Goal: Task Accomplishment & Management: Use online tool/utility

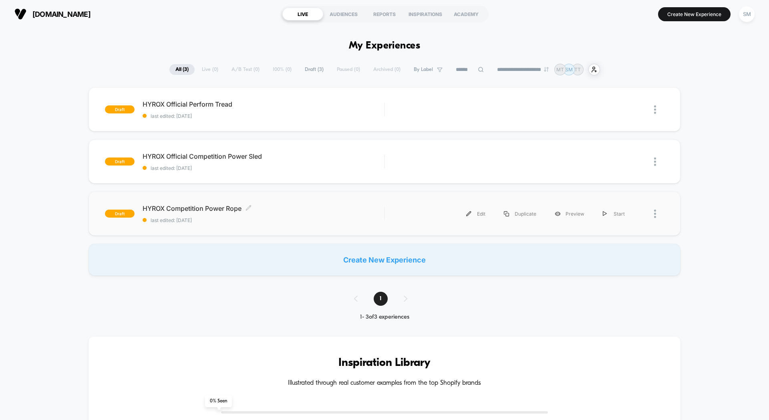
click at [214, 207] on span "HYROX Competition Power Rope Click to edit experience details" at bounding box center [263, 208] width 241 height 8
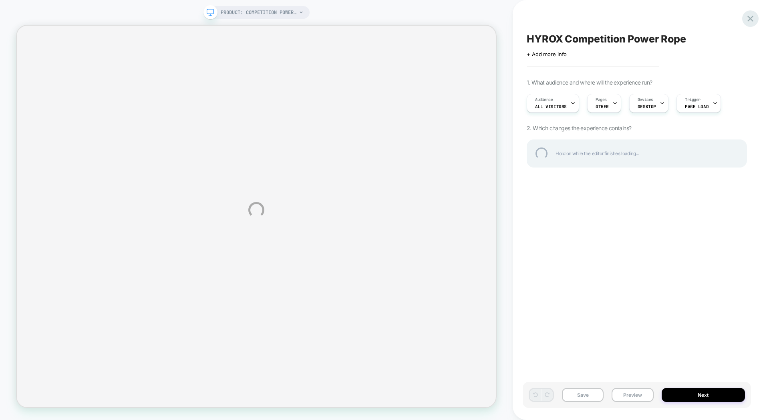
click at [750, 15] on div at bounding box center [750, 18] width 16 height 16
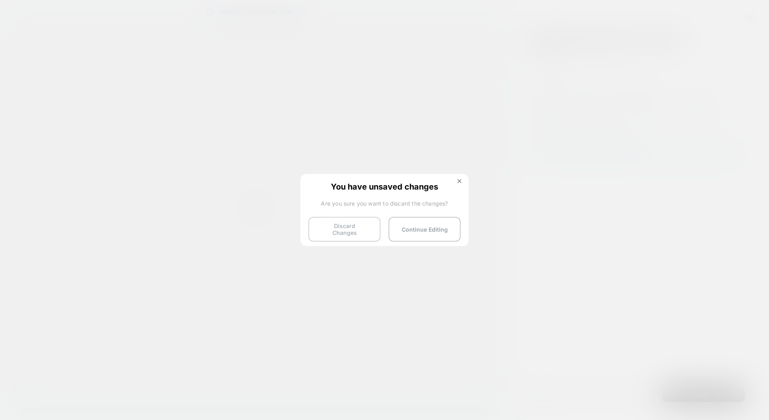
click at [338, 217] on button "Discard Changes" at bounding box center [344, 229] width 72 height 25
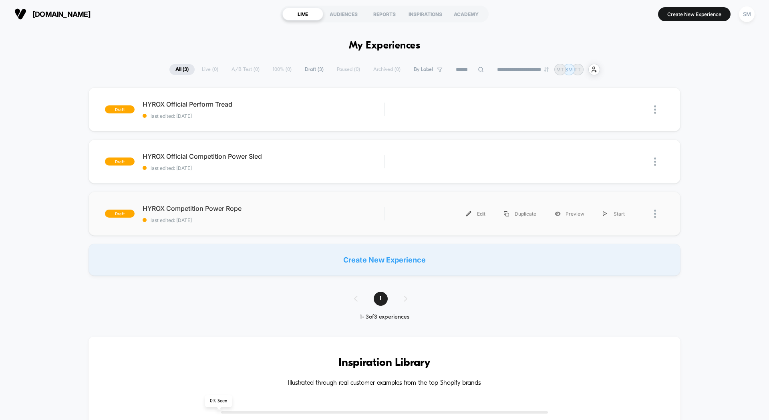
click at [657, 211] on div at bounding box center [659, 214] width 10 height 18
click at [605, 232] on div "Preview Link" at bounding box center [614, 232] width 72 height 18
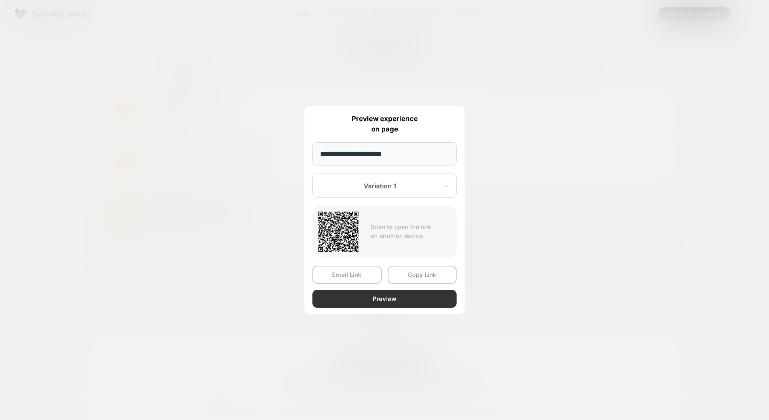
click at [400, 299] on button "Preview" at bounding box center [384, 298] width 144 height 18
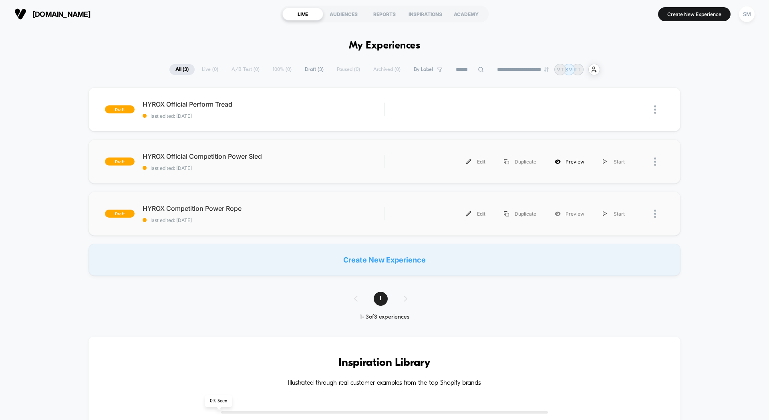
click at [569, 163] on div "Preview" at bounding box center [569, 162] width 48 height 18
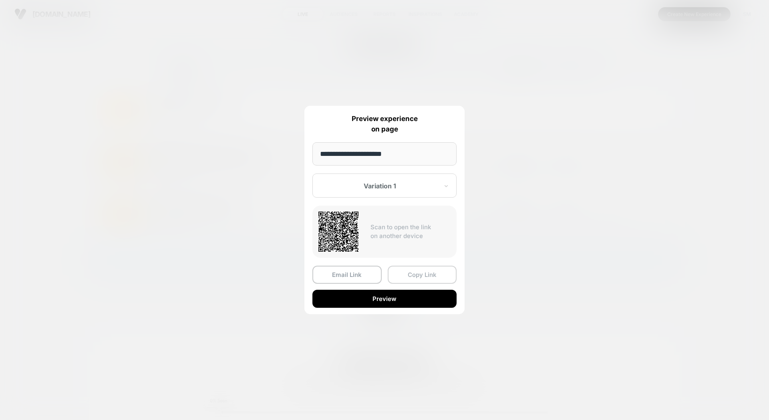
click at [428, 275] on button "Copy Link" at bounding box center [422, 274] width 69 height 18
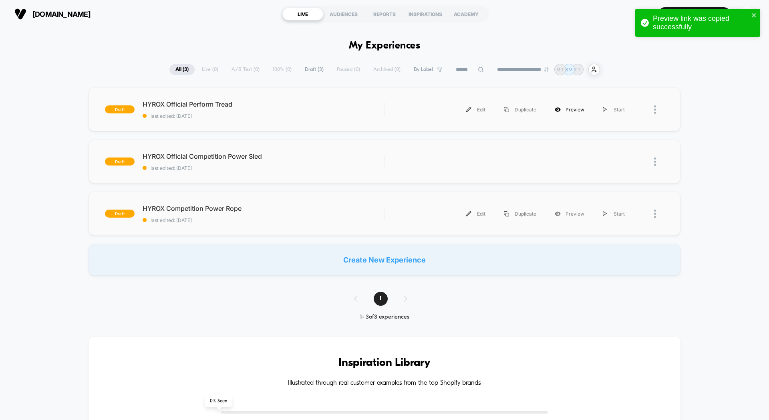
click at [567, 113] on div "Preview" at bounding box center [569, 109] width 48 height 18
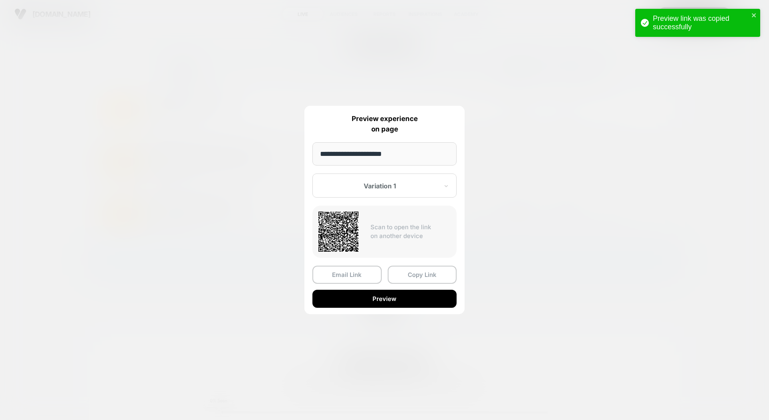
drag, startPoint x: 420, startPoint y: 269, endPoint x: 426, endPoint y: 269, distance: 5.2
click at [420, 270] on button "Copy Link" at bounding box center [422, 274] width 69 height 18
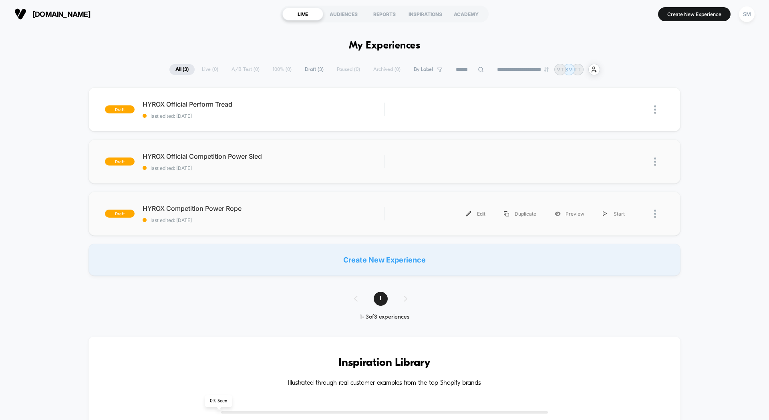
click at [520, 163] on div "Duplicate" at bounding box center [519, 162] width 51 height 18
click at [655, 163] on img at bounding box center [655, 161] width 2 height 8
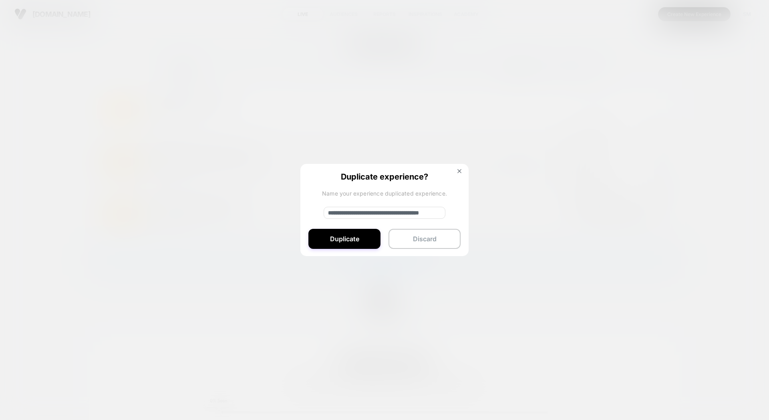
click at [364, 217] on input "**********" at bounding box center [385, 213] width 122 height 12
click at [357, 213] on input "**********" at bounding box center [385, 213] width 122 height 12
click at [354, 214] on input "**********" at bounding box center [385, 213] width 122 height 12
type input "**********"
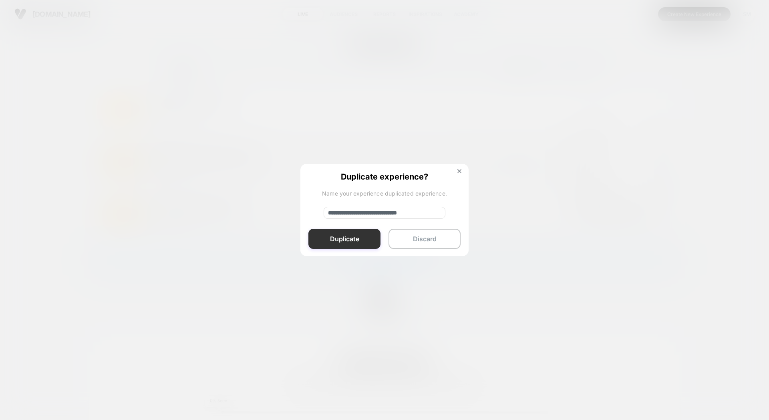
click at [347, 233] on button "Duplicate" at bounding box center [344, 239] width 72 height 20
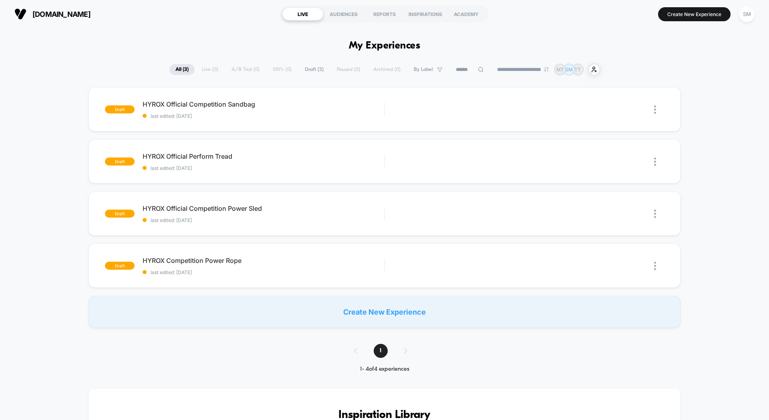
scroll to position [0, 0]
click at [516, 111] on div "Duplicate" at bounding box center [519, 109] width 51 height 18
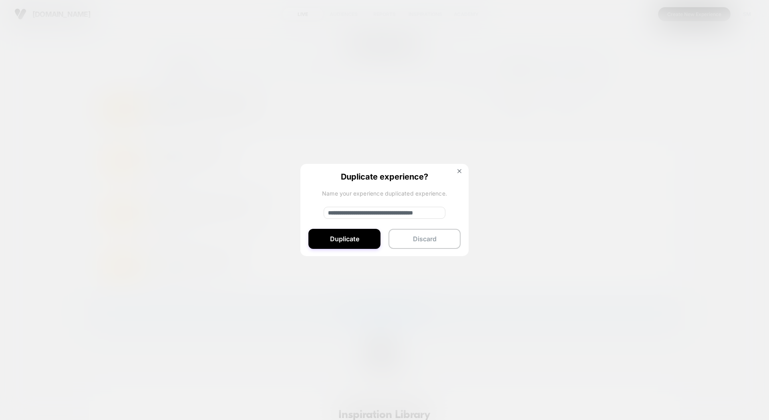
click at [355, 215] on input "**********" at bounding box center [385, 213] width 122 height 12
type input "**********"
click at [342, 239] on button "Duplicate" at bounding box center [344, 239] width 72 height 20
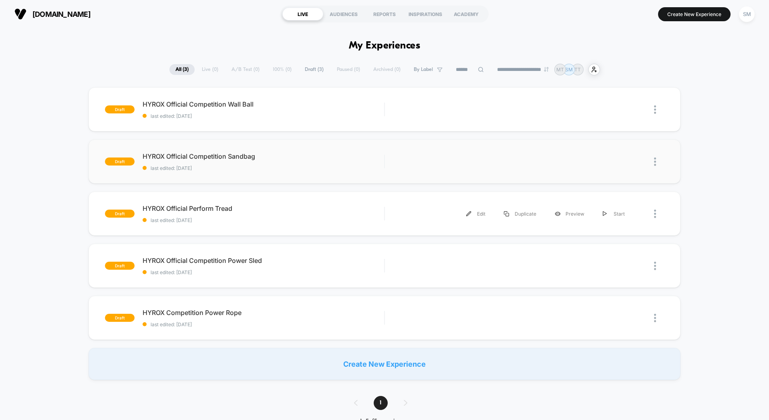
scroll to position [0, 0]
click at [655, 111] on img at bounding box center [655, 109] width 2 height 8
click at [597, 93] on div "Duplicate" at bounding box center [614, 91] width 72 height 18
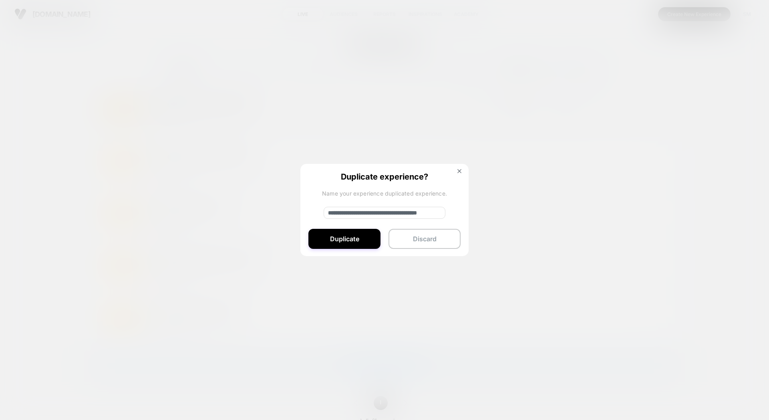
click at [358, 213] on input "**********" at bounding box center [385, 213] width 122 height 12
click at [355, 214] on input "**********" at bounding box center [385, 213] width 122 height 12
type input "**********"
click at [353, 241] on button "Duplicate" at bounding box center [344, 239] width 72 height 20
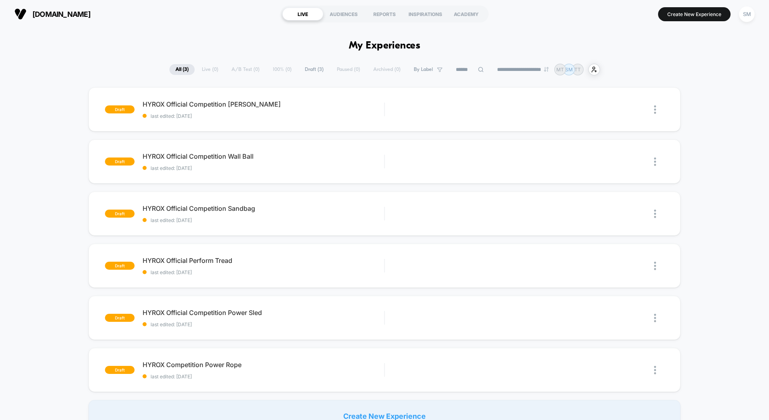
scroll to position [0, 0]
click at [236, 216] on div "HYROX Official Competition Sandbag Click to edit experience details Click to ed…" at bounding box center [263, 213] width 241 height 19
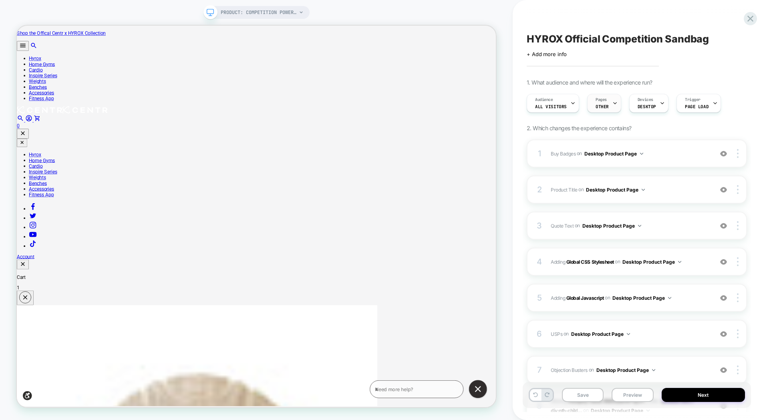
click at [606, 103] on div "Pages OTHER" at bounding box center [601, 103] width 29 height 18
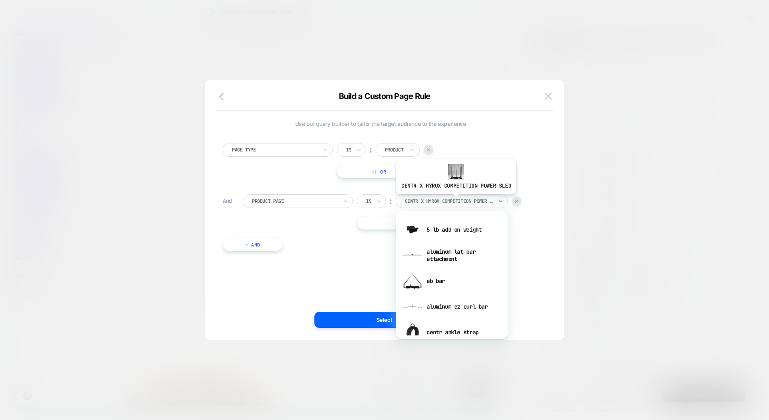
click at [455, 200] on div at bounding box center [449, 200] width 88 height 7
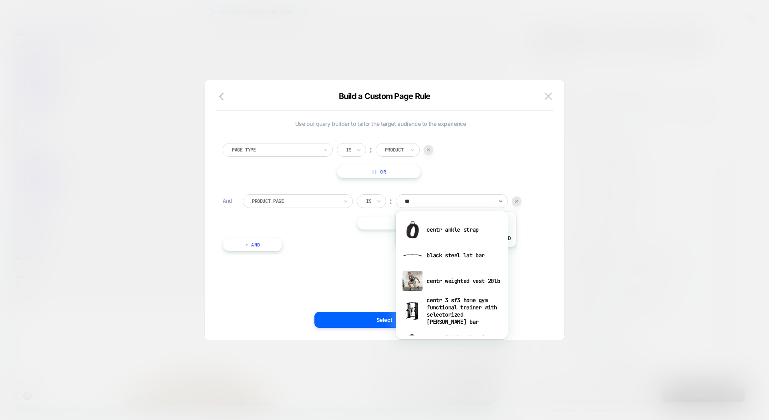
type input "***"
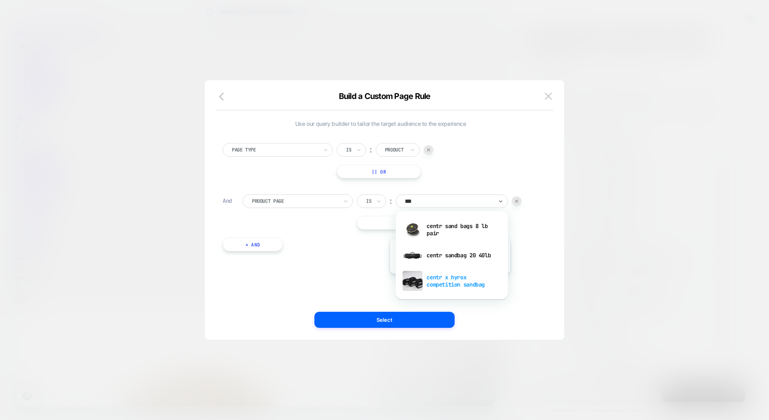
click at [449, 279] on div "centr x hyrox competition sandbag" at bounding box center [452, 281] width 104 height 26
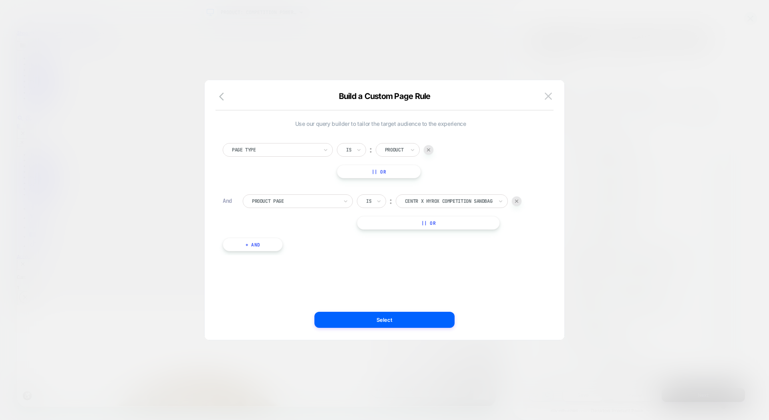
click at [415, 317] on button "Select" at bounding box center [384, 320] width 140 height 16
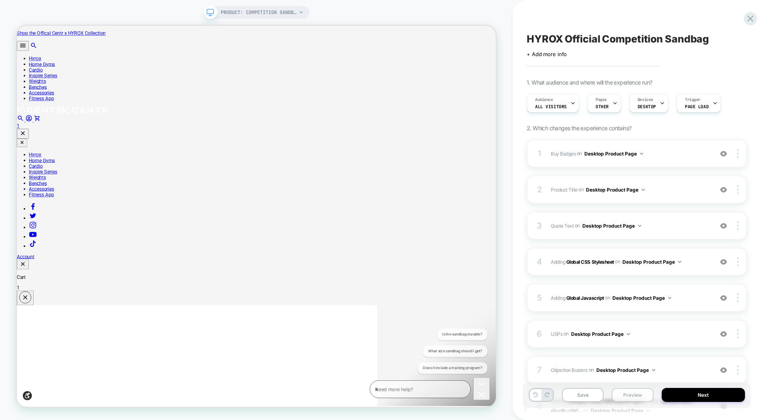
click at [624, 393] on button "Preview" at bounding box center [632, 395] width 42 height 14
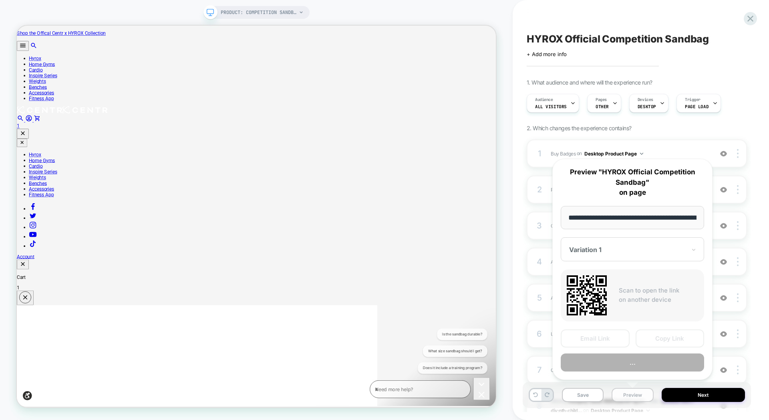
scroll to position [0, 152]
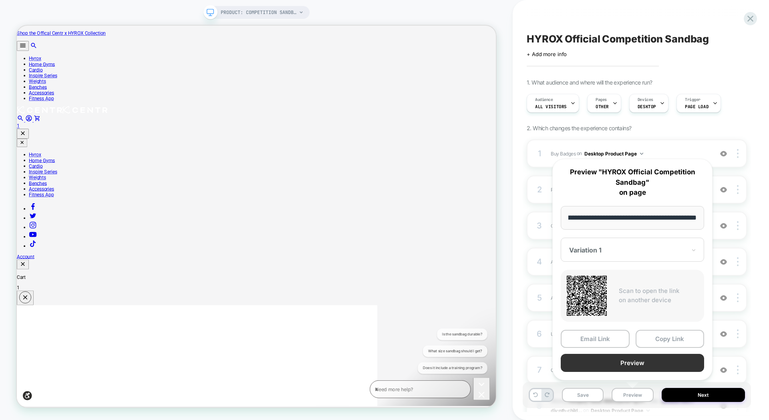
click at [615, 364] on button "Preview" at bounding box center [632, 363] width 143 height 18
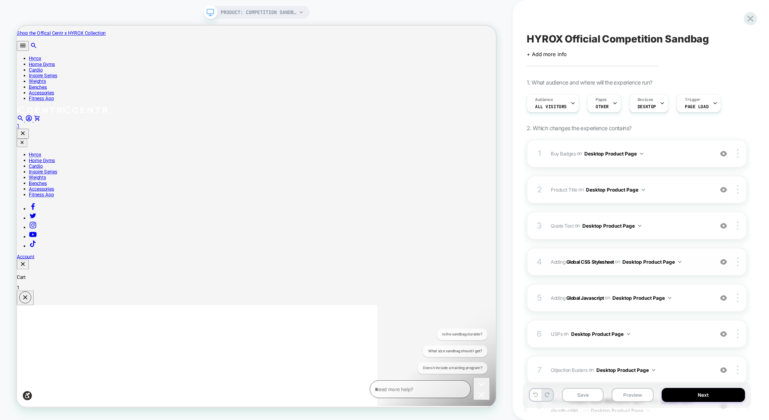
click at [660, 253] on div "4 Adding Global CSS Stylesheet on Desktop Product Page Add Before Add After Cop…" at bounding box center [637, 261] width 220 height 28
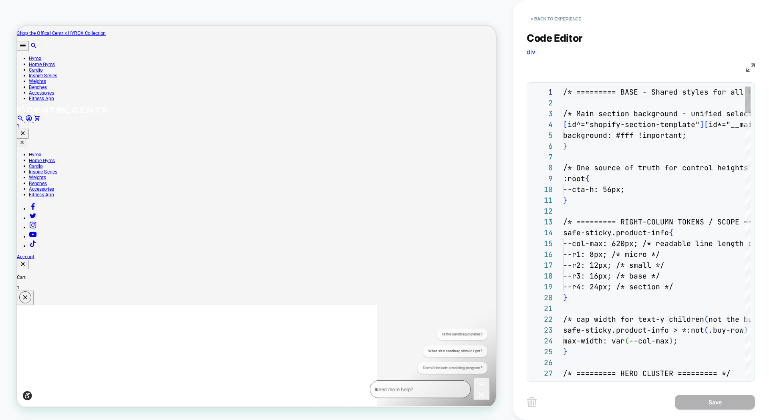
scroll to position [108, 0]
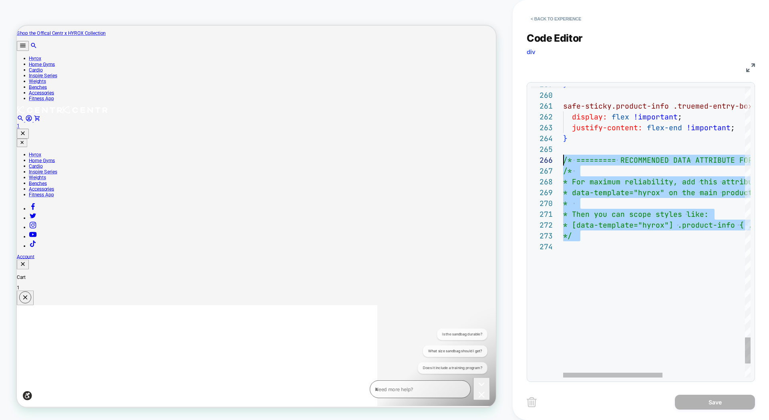
scroll to position [54, 0]
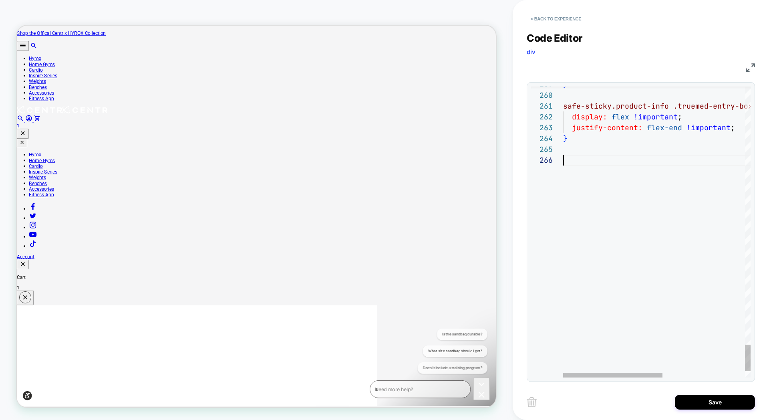
type textarea "**********"
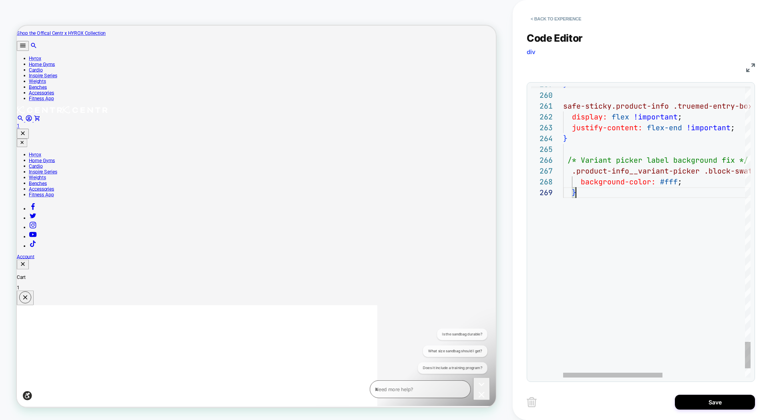
scroll to position [86, 13]
click at [691, 398] on button "Save" at bounding box center [715, 401] width 80 height 15
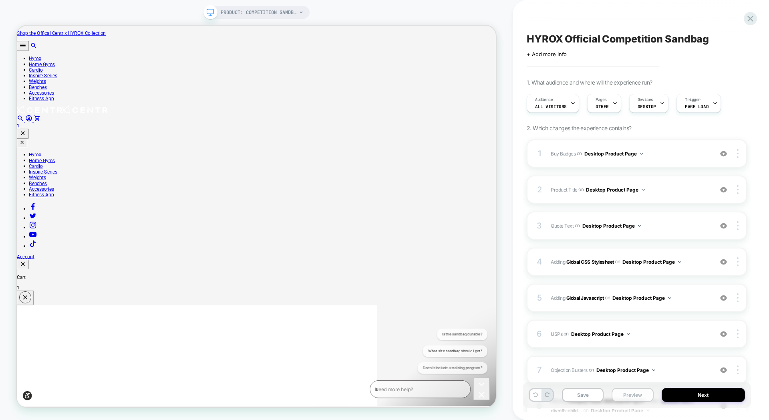
click at [635, 391] on button "Preview" at bounding box center [632, 395] width 42 height 14
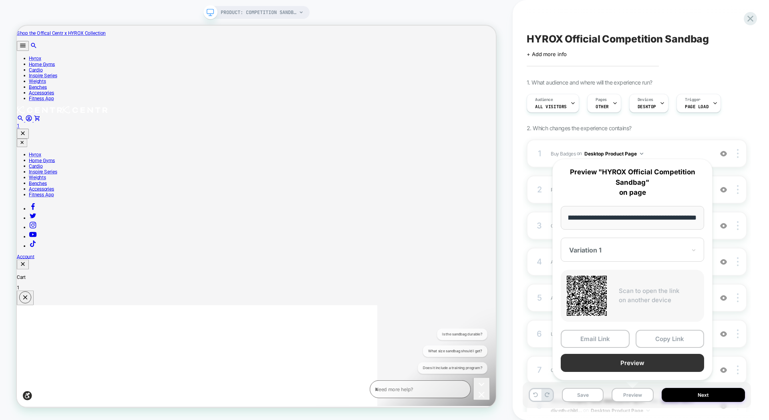
scroll to position [0, 0]
click at [641, 359] on button "Preview" at bounding box center [632, 363] width 143 height 18
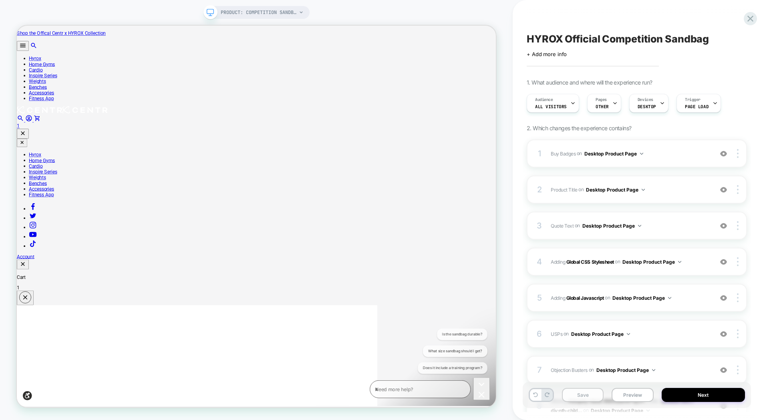
click at [587, 397] on button "Save" at bounding box center [583, 395] width 42 height 14
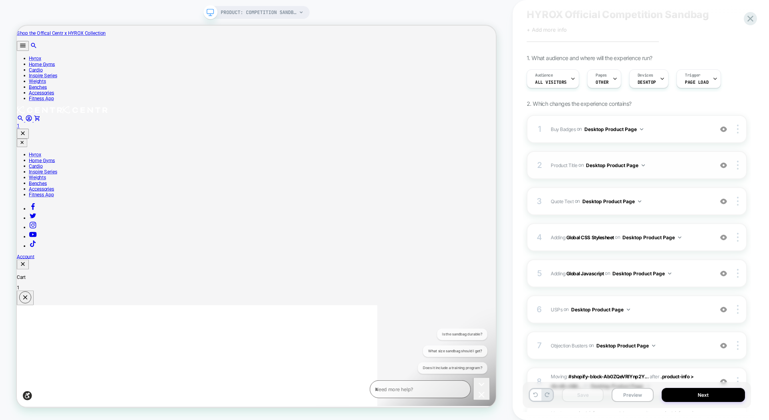
scroll to position [14, 0]
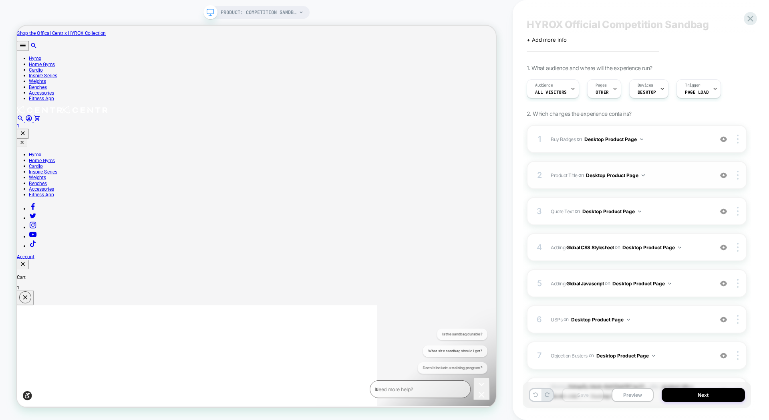
click at [681, 175] on span "Product Title Editing .product-info__title on Desktop Product Page" at bounding box center [630, 175] width 158 height 10
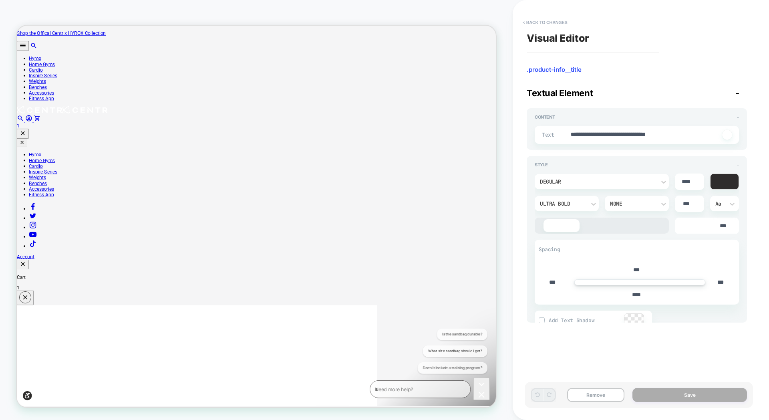
type textarea "*"
click at [527, 24] on button "< Back to changes" at bounding box center [545, 22] width 53 height 13
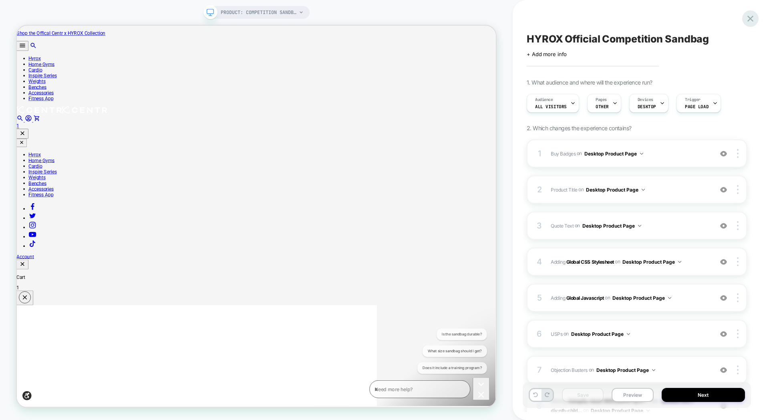
click at [752, 19] on icon at bounding box center [750, 18] width 11 height 11
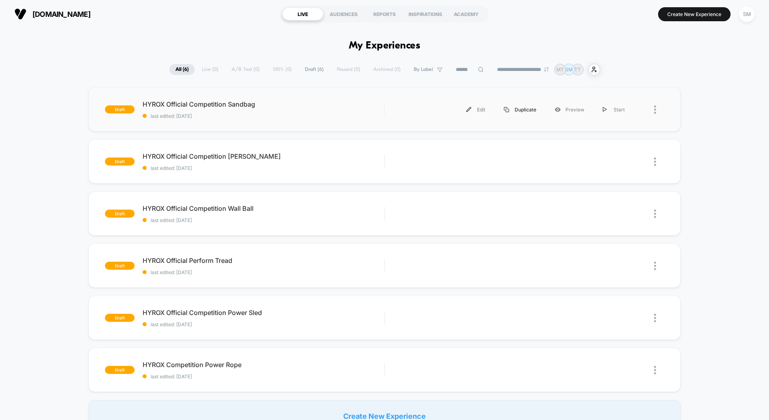
click at [520, 110] on div "Duplicate" at bounding box center [519, 109] width 51 height 18
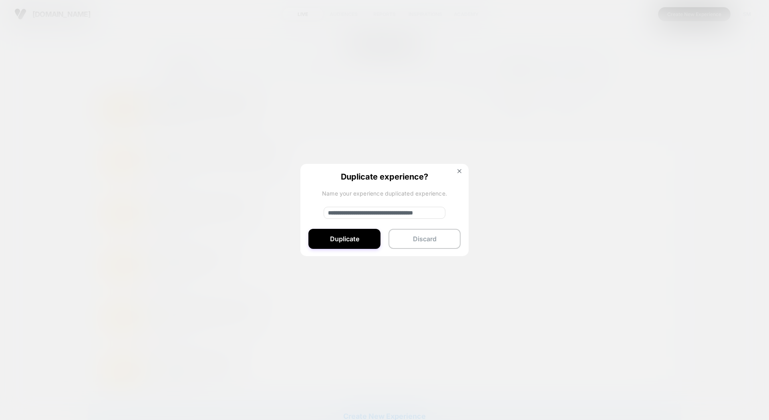
click at [354, 213] on input "**********" at bounding box center [385, 213] width 122 height 12
type input "**********"
click at [335, 240] on button "Duplicate" at bounding box center [344, 239] width 72 height 20
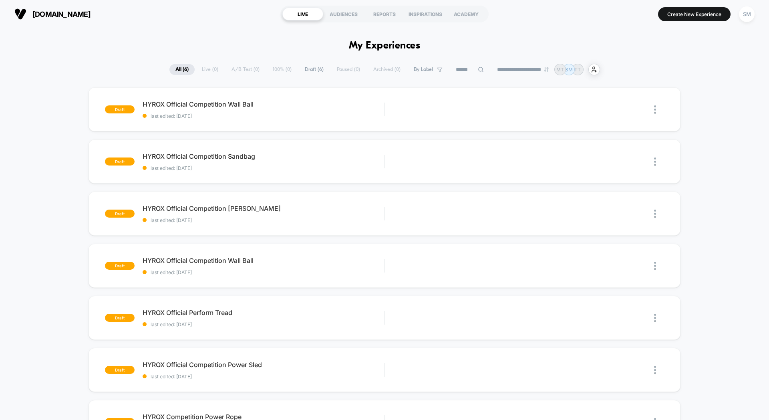
scroll to position [0, 0]
click at [480, 111] on div "Edit" at bounding box center [476, 109] width 38 height 18
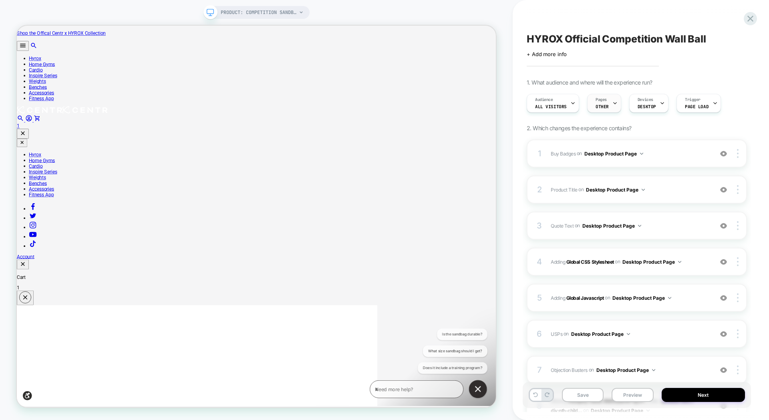
click at [608, 104] on div "Pages OTHER" at bounding box center [601, 103] width 29 height 18
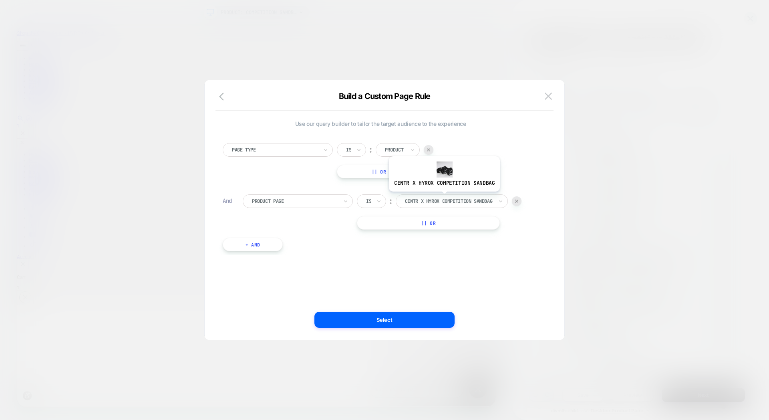
click at [443, 197] on div at bounding box center [449, 200] width 88 height 7
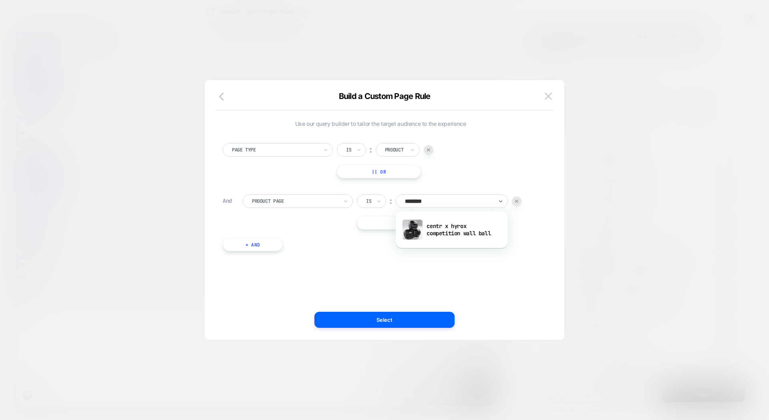
type input "*********"
click at [442, 224] on div "centr x hyrox competition wall ball" at bounding box center [452, 230] width 104 height 26
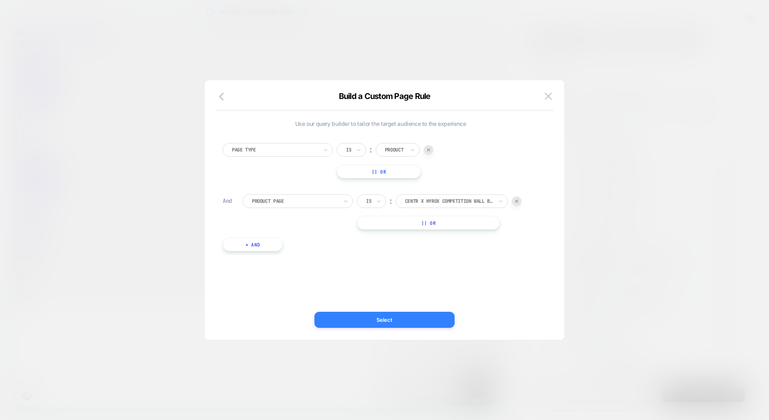
click at [402, 317] on button "Select" at bounding box center [384, 320] width 140 height 16
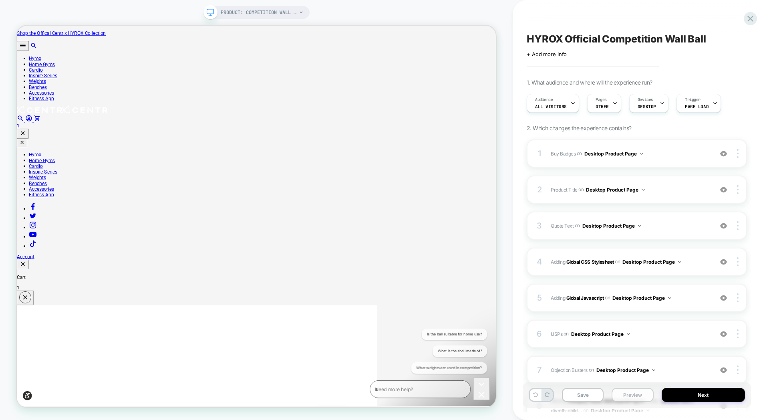
click at [631, 398] on button "Preview" at bounding box center [632, 395] width 42 height 14
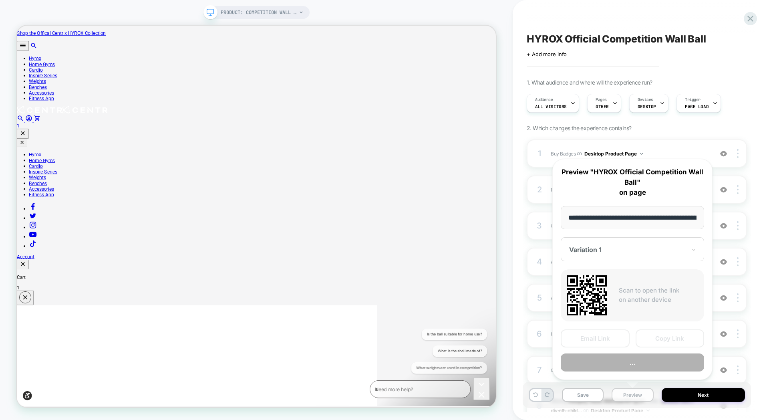
scroll to position [0, 151]
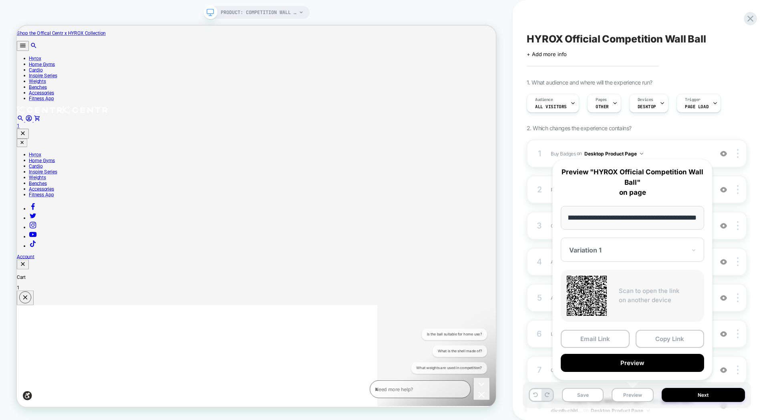
click at [615, 217] on input "**********" at bounding box center [632, 218] width 143 height 24
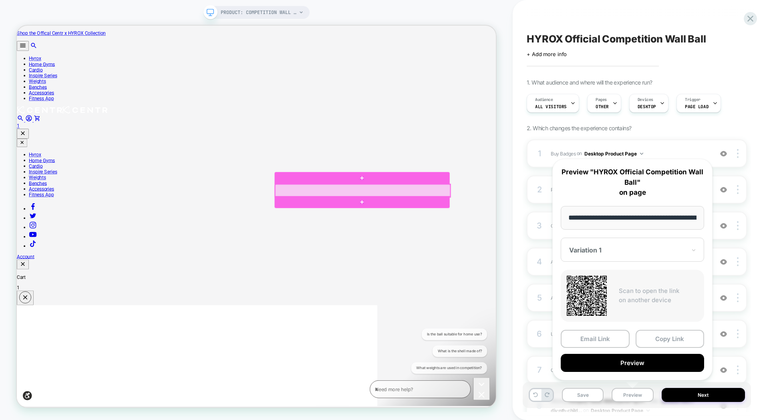
click at [559, 241] on div at bounding box center [477, 245] width 233 height 17
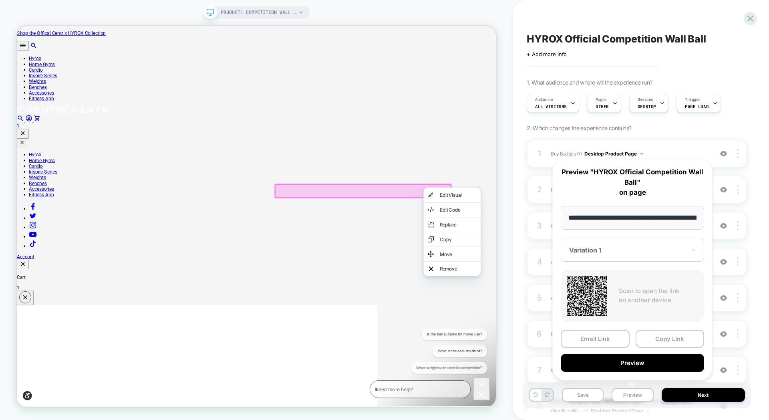
click at [587, 334] on div "Move" at bounding box center [605, 330] width 49 height 8
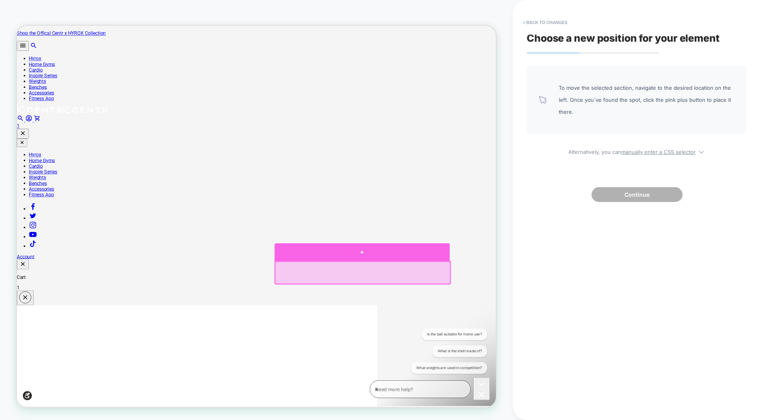
click at [505, 332] on div at bounding box center [476, 328] width 233 height 24
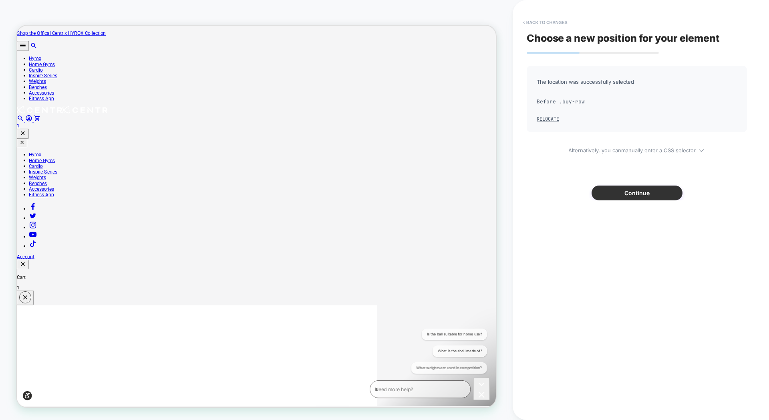
click at [653, 194] on button "Continue" at bounding box center [636, 192] width 91 height 15
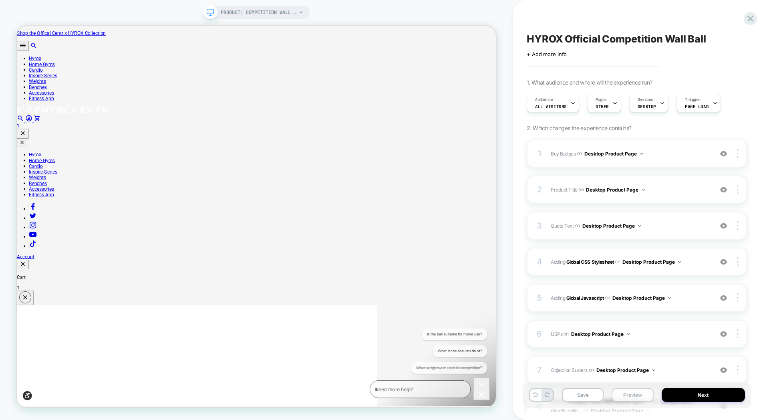
click at [630, 393] on button "Preview" at bounding box center [632, 395] width 42 height 14
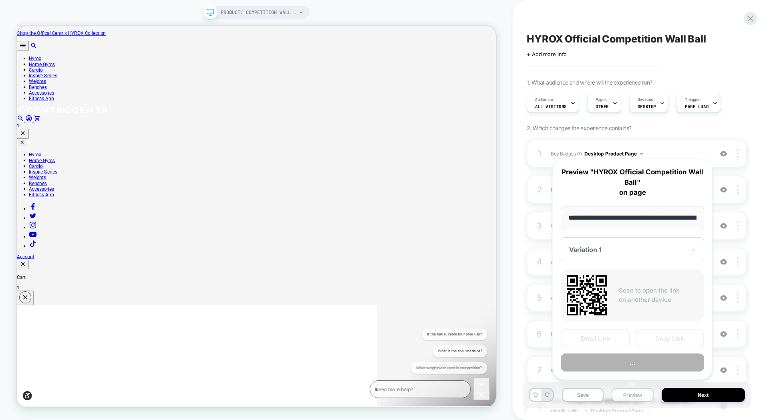
scroll to position [0, 151]
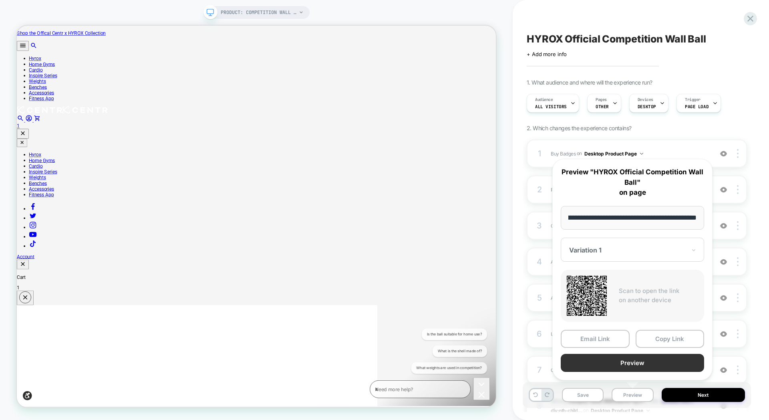
click at [633, 368] on button "Preview" at bounding box center [632, 363] width 143 height 18
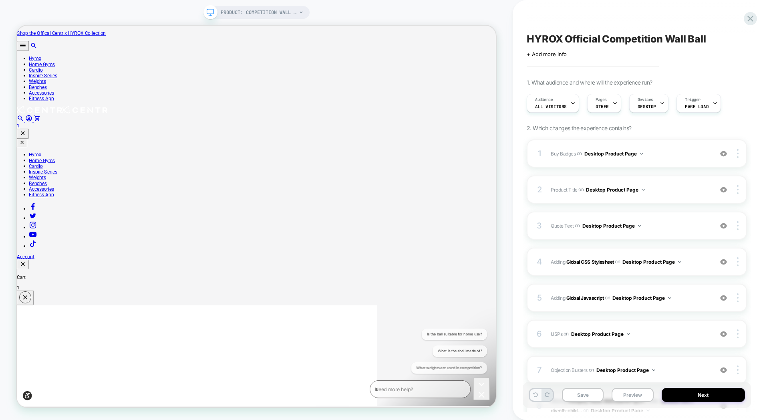
click at [533, 397] on button at bounding box center [535, 395] width 11 height 12
click at [590, 392] on button "Save" at bounding box center [583, 395] width 42 height 14
click at [748, 14] on icon at bounding box center [750, 18] width 11 height 11
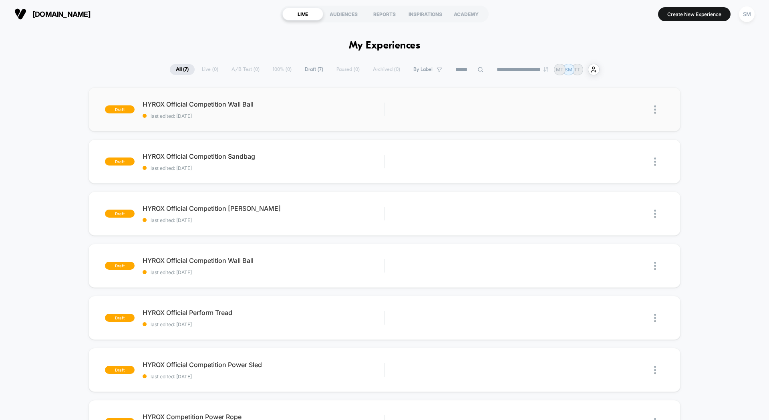
click at [655, 108] on img at bounding box center [655, 109] width 2 height 8
click at [620, 129] on div "Preview Link" at bounding box center [614, 128] width 72 height 18
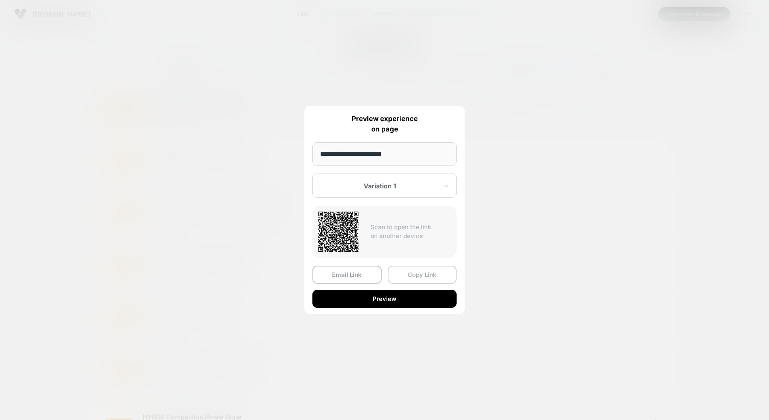
click at [428, 281] on button "Copy Link" at bounding box center [422, 274] width 69 height 18
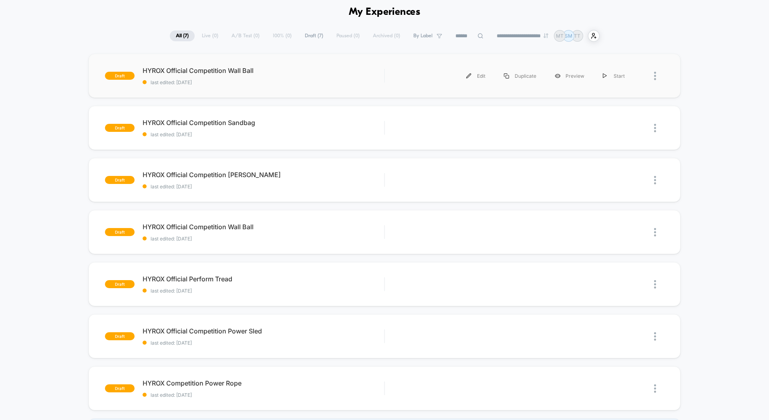
scroll to position [33, 0]
click at [653, 78] on div at bounding box center [649, 77] width 30 height 18
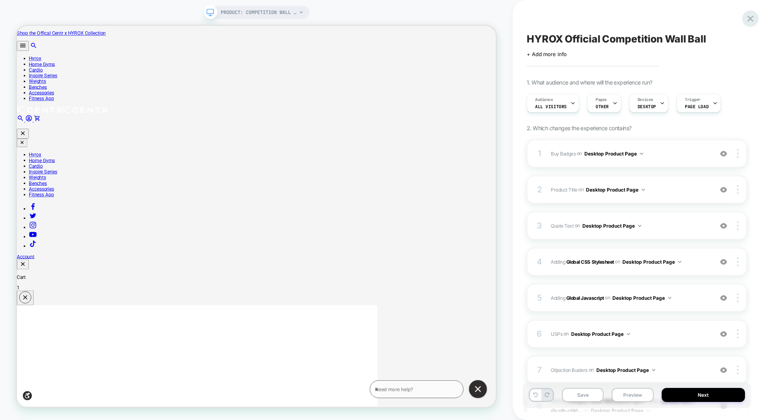
click at [746, 21] on icon at bounding box center [750, 18] width 11 height 11
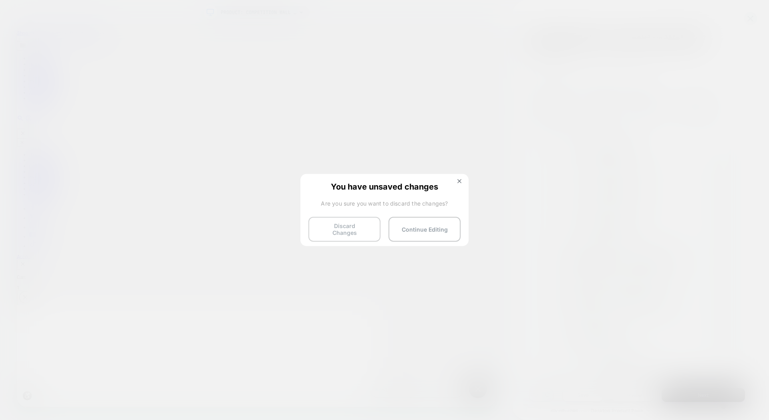
click at [377, 229] on button "Discard Changes" at bounding box center [344, 229] width 72 height 25
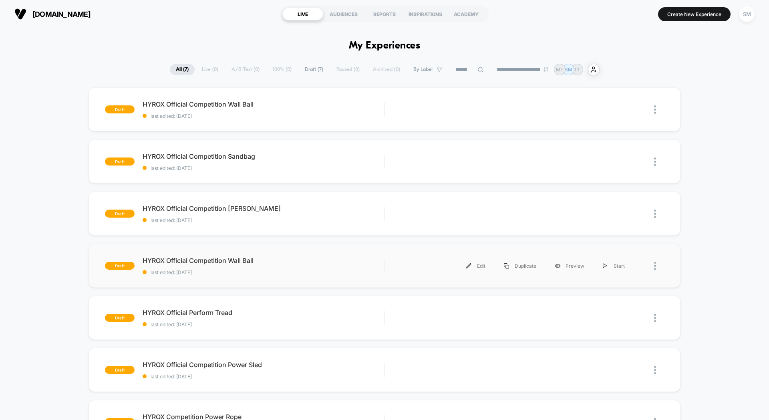
click at [653, 267] on div at bounding box center [649, 266] width 30 height 18
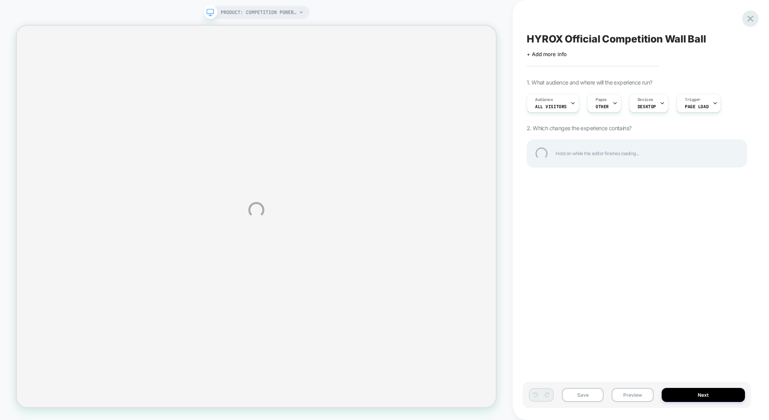
click at [753, 23] on div at bounding box center [750, 18] width 16 height 16
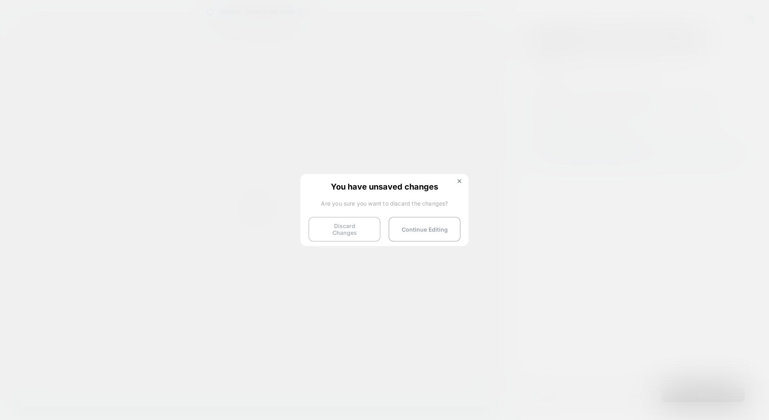
click at [356, 226] on button "Discard Changes" at bounding box center [344, 229] width 72 height 25
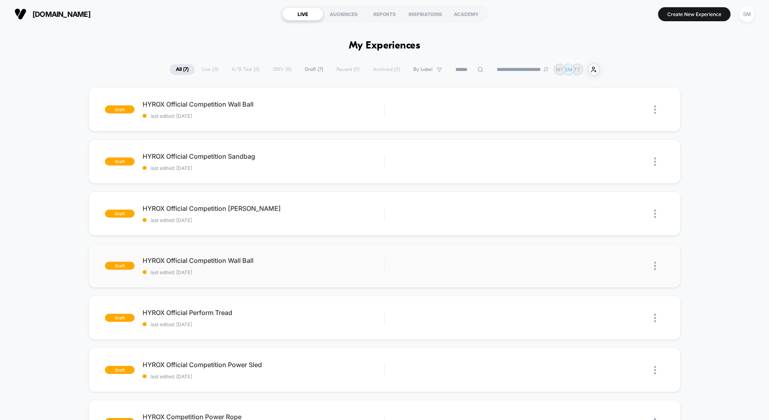
click at [655, 268] on img at bounding box center [655, 265] width 2 height 8
click at [612, 299] on div "Delete" at bounding box center [614, 303] width 72 height 18
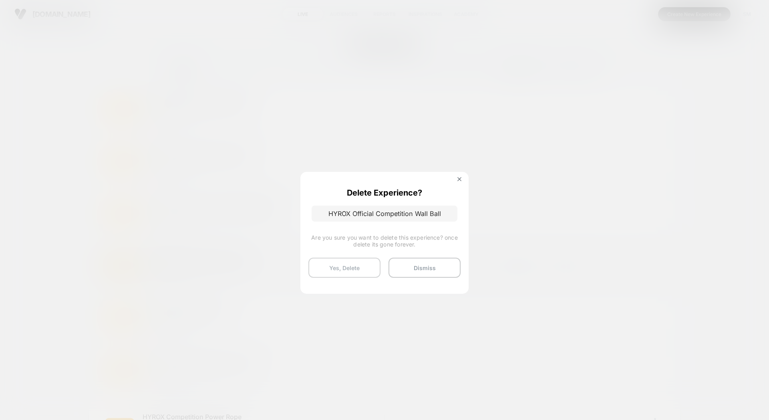
click at [373, 267] on button "Yes, Delete" at bounding box center [344, 267] width 72 height 20
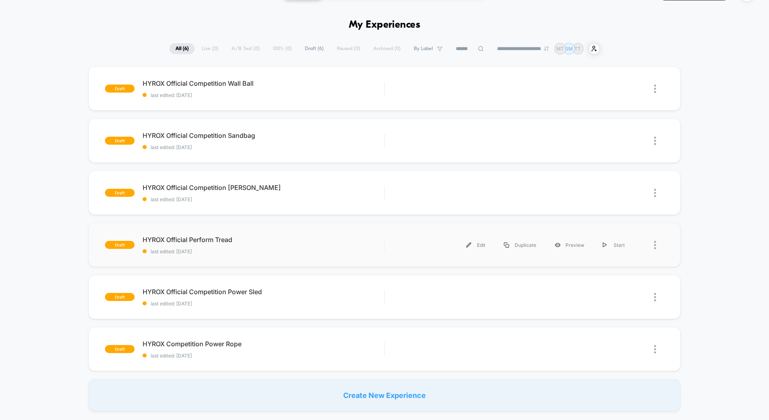
scroll to position [19, 0]
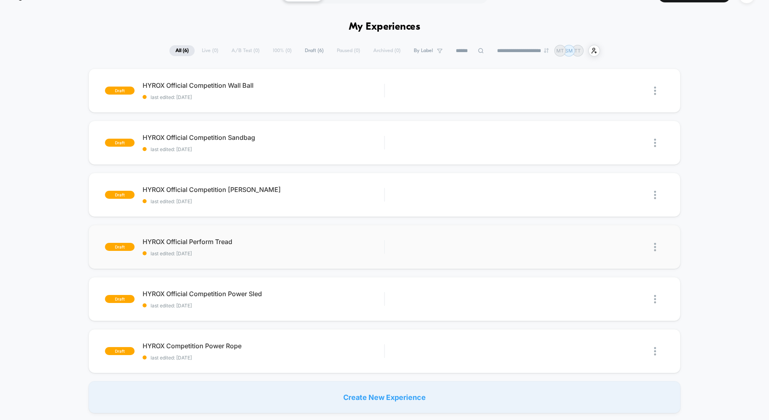
click at [656, 248] on img at bounding box center [655, 247] width 2 height 8
click at [608, 284] on div "Delete" at bounding box center [614, 284] width 72 height 18
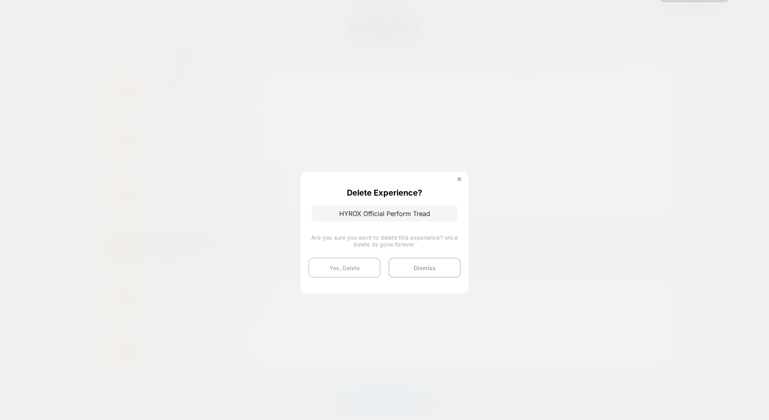
click at [375, 271] on button "Yes, Delete" at bounding box center [344, 267] width 72 height 20
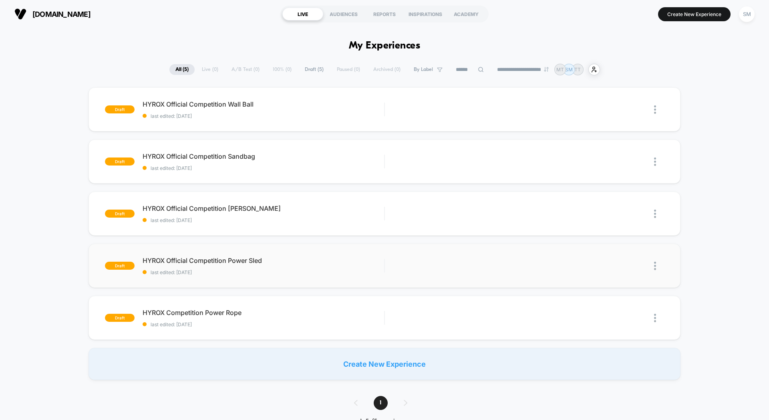
scroll to position [0, 0]
click at [472, 316] on div "Edit" at bounding box center [476, 318] width 38 height 18
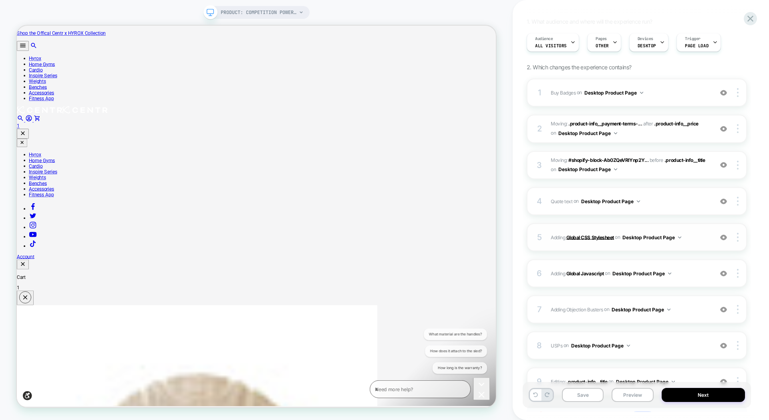
scroll to position [58, 0]
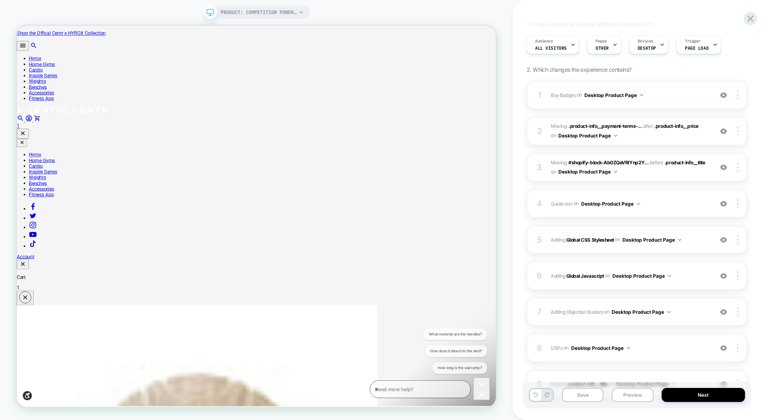
click at [491, 13] on div "PRODUCT: Competition Power Rope [centr x hyrox] PRODUCT: Competition Power Rope…" at bounding box center [256, 210] width 512 height 404
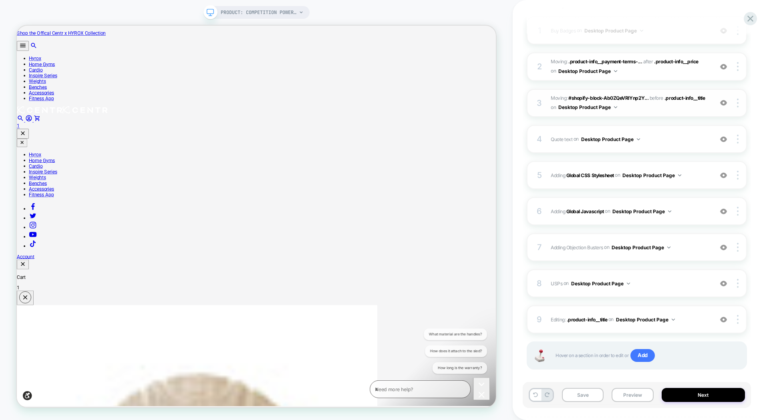
scroll to position [128, 0]
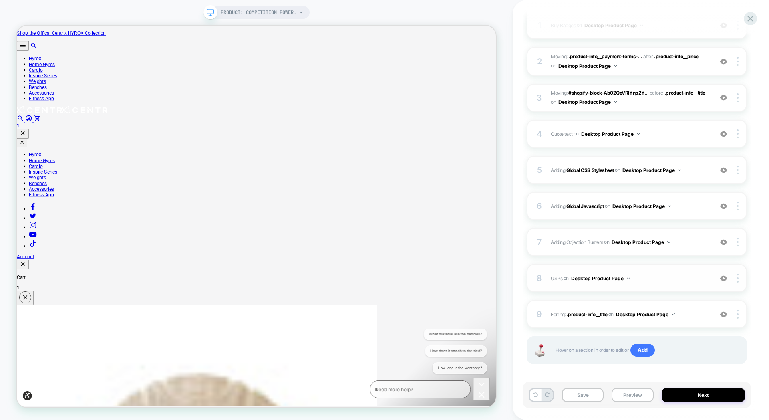
click at [659, 277] on span "USPs Editing .feature-list on Desktop Product Page" at bounding box center [630, 278] width 158 height 10
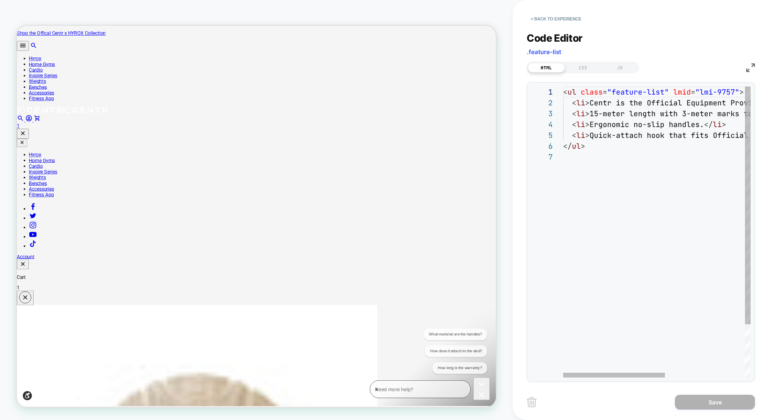
scroll to position [54, 22]
click at [604, 149] on div "</ ul >" at bounding box center [730, 146] width 334 height 11
click at [529, 14] on button "< Back to experience" at bounding box center [556, 18] width 58 height 13
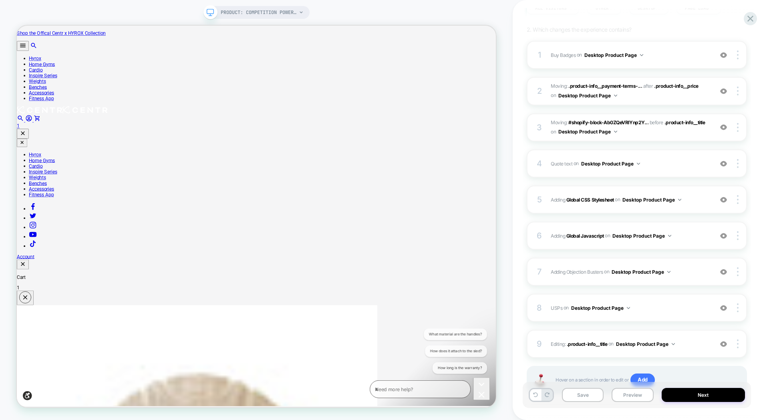
scroll to position [133, 0]
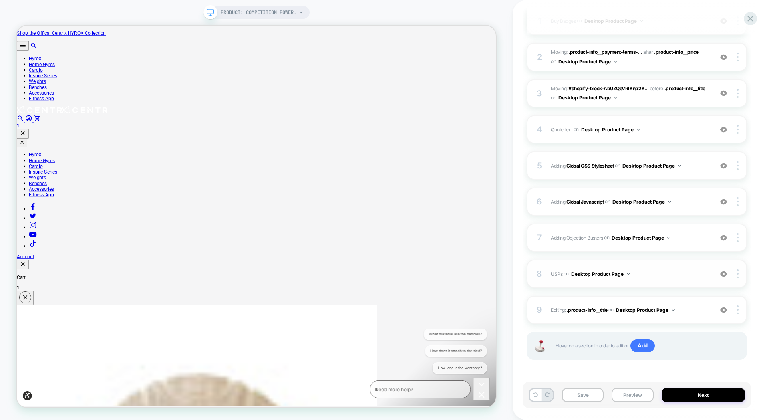
click at [687, 278] on span "USPs Editing .feature-list on Desktop Product Page" at bounding box center [630, 274] width 158 height 10
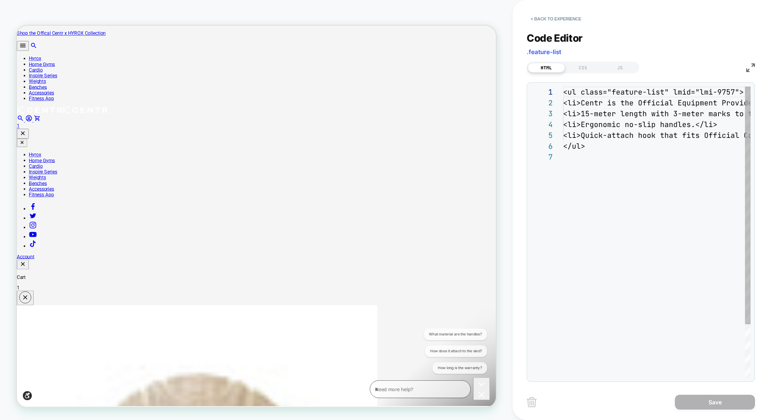
scroll to position [65, 0]
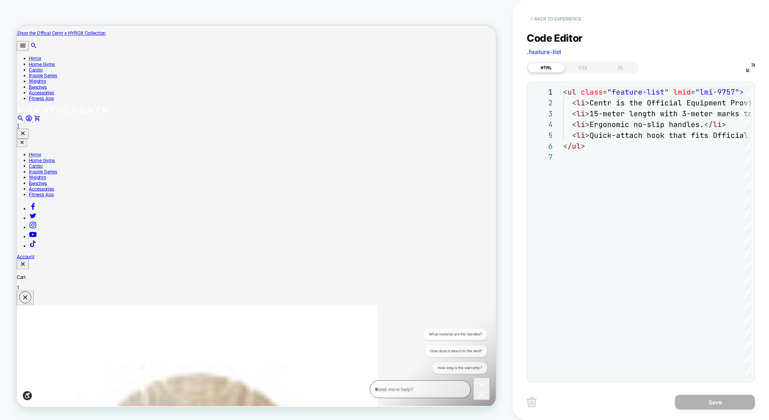
click at [532, 20] on button "< Back to experience" at bounding box center [556, 18] width 58 height 13
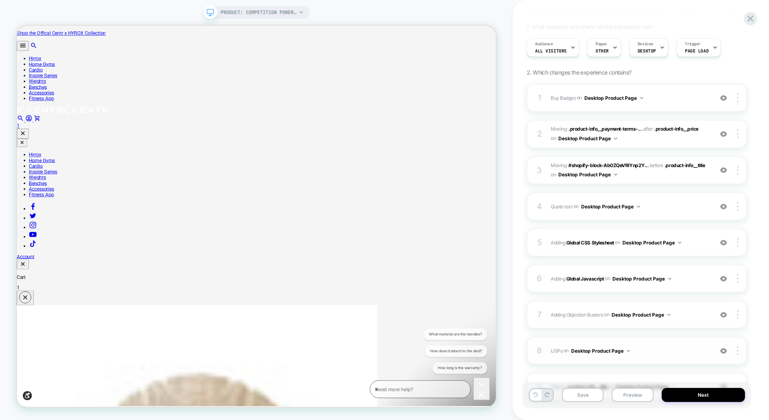
scroll to position [133, 0]
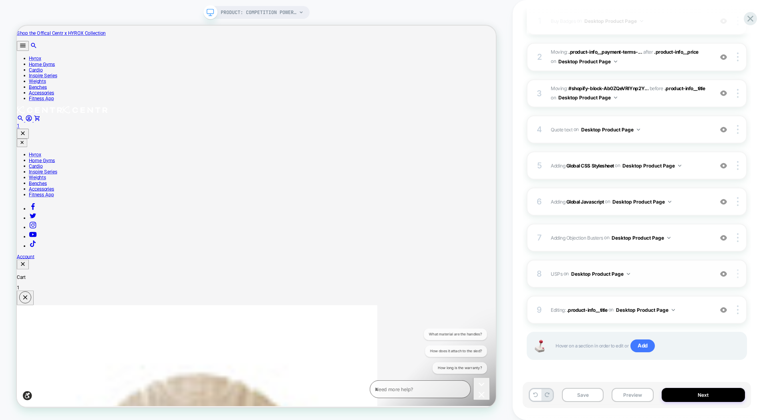
click at [737, 275] on img at bounding box center [738, 273] width 2 height 9
click at [657, 269] on span "USPs Editing .feature-list on Desktop Product Page" at bounding box center [630, 274] width 158 height 10
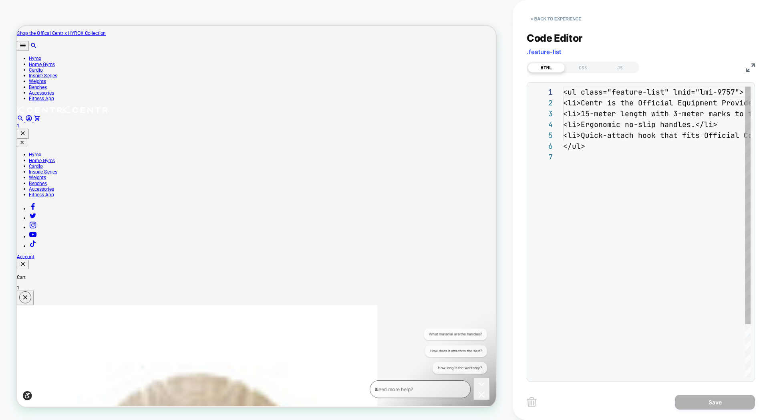
scroll to position [65, 0]
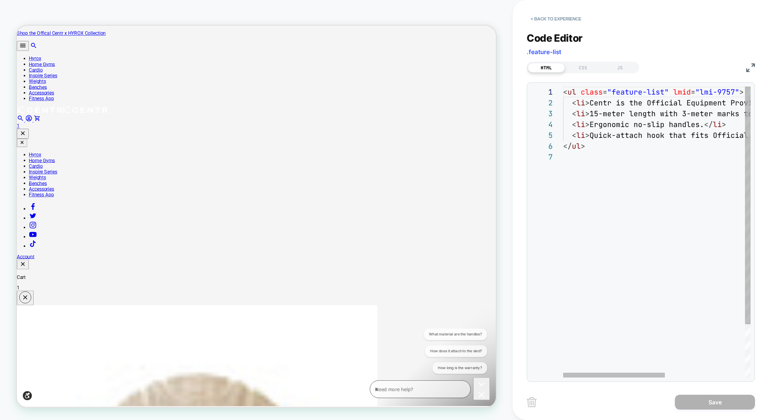
click at [591, 115] on div "< ul class = "feature-list" lmid = "lmi-9757" > < li > Centr is the Official Eq…" at bounding box center [730, 264] width 334 height 356
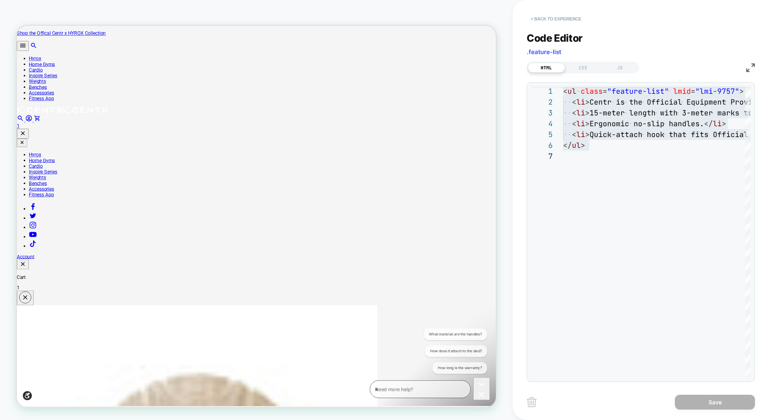
click at [531, 20] on button "< Back to experience" at bounding box center [556, 18] width 58 height 13
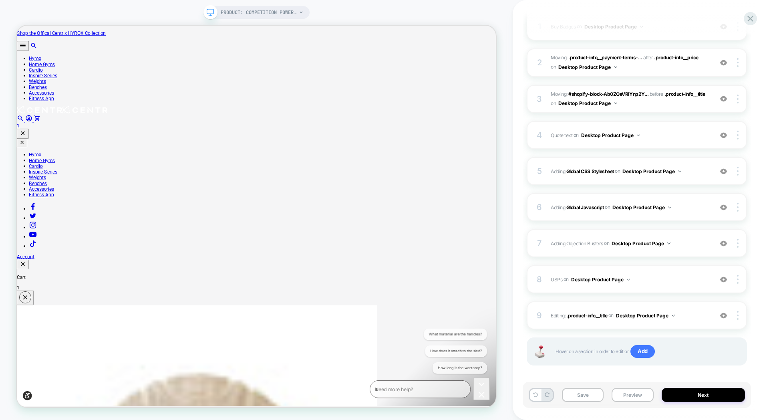
scroll to position [133, 0]
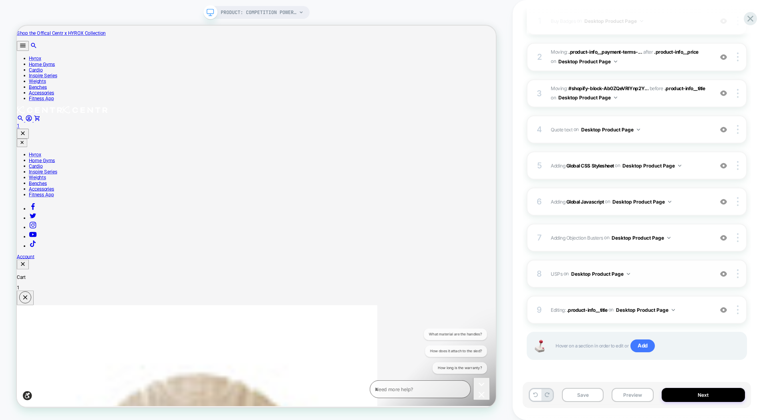
click at [724, 274] on img at bounding box center [723, 273] width 7 height 7
click at [734, 274] on div at bounding box center [738, 273] width 15 height 9
click at [679, 316] on div "Delete" at bounding box center [689, 318] width 71 height 22
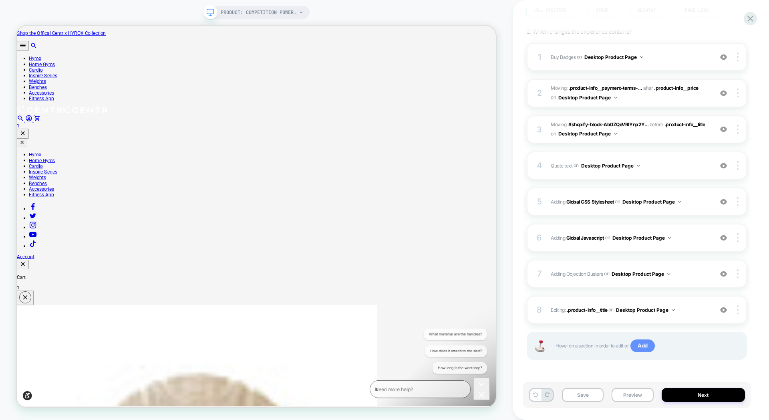
click at [637, 346] on span "Add" at bounding box center [642, 345] width 24 height 13
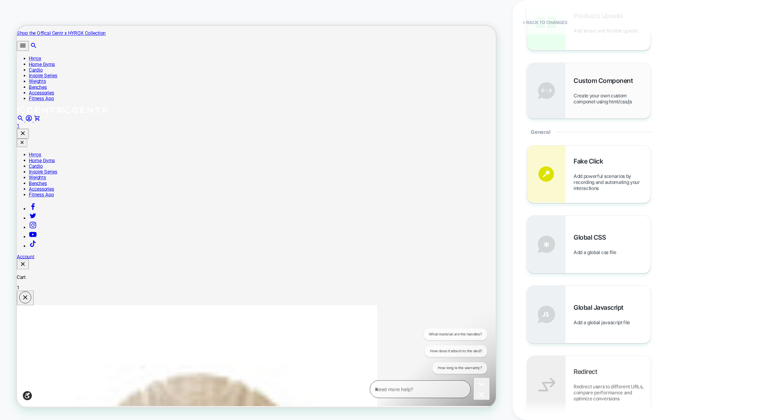
scroll to position [207, 0]
click at [589, 92] on div "Custom Component Create your own custom componet using html/css/js" at bounding box center [611, 91] width 77 height 28
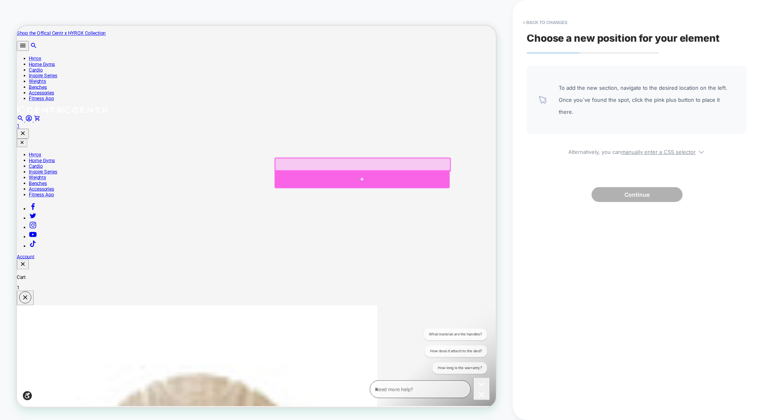
click at [432, 229] on div at bounding box center [476, 230] width 233 height 24
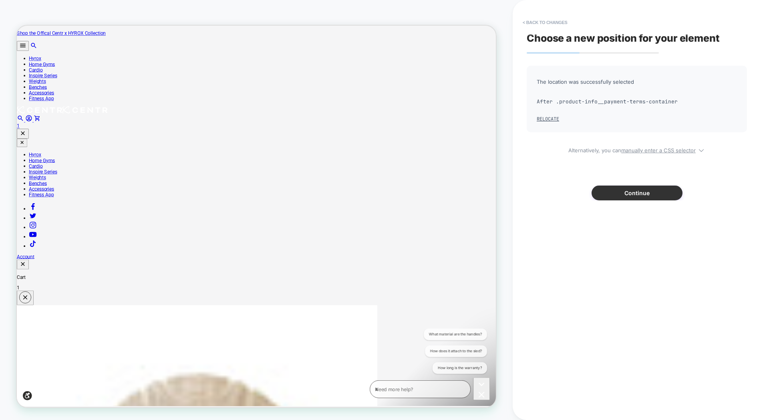
click at [609, 196] on button "Continue" at bounding box center [636, 192] width 91 height 15
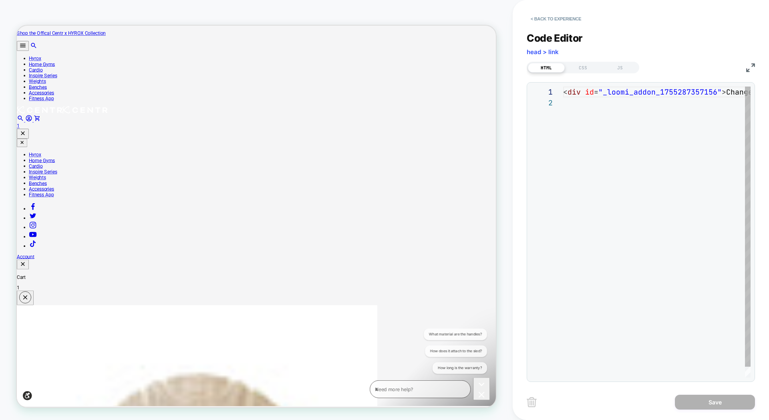
scroll to position [11, 0]
click at [636, 89] on div "< div id = "_loomi_addon_1755287357156" > Change Me! </ div >" at bounding box center [689, 236] width 252 height 301
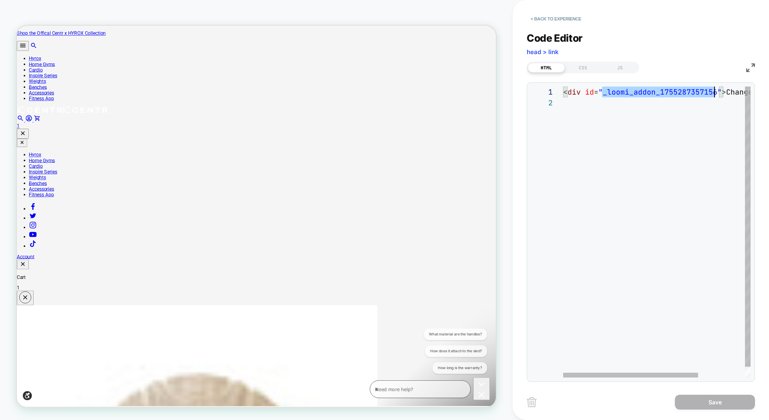
scroll to position [0, 0]
type textarea "**********"
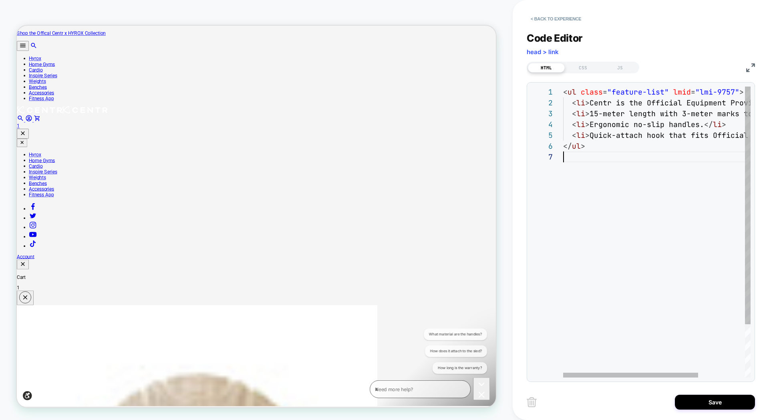
scroll to position [65, 0]
click at [538, 20] on button "< Back to experience" at bounding box center [556, 18] width 58 height 13
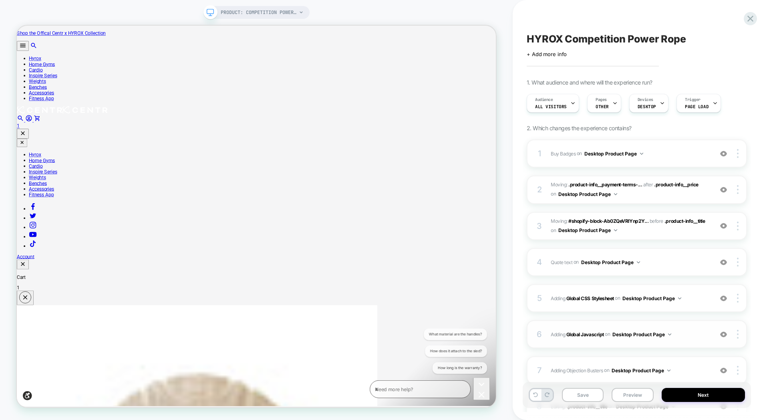
scroll to position [96, 0]
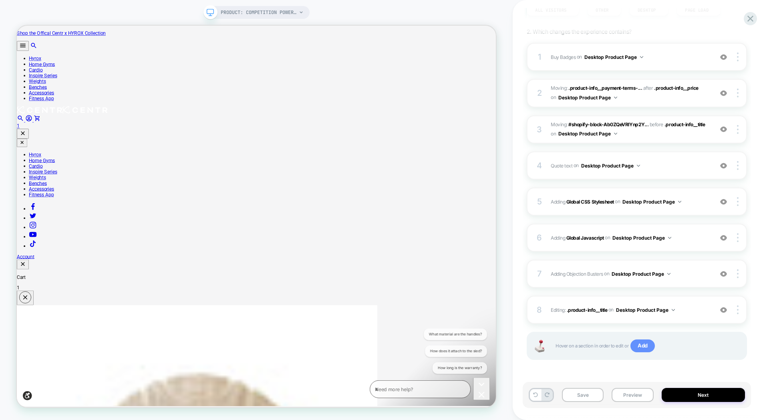
click at [641, 348] on span "Add" at bounding box center [642, 345] width 24 height 13
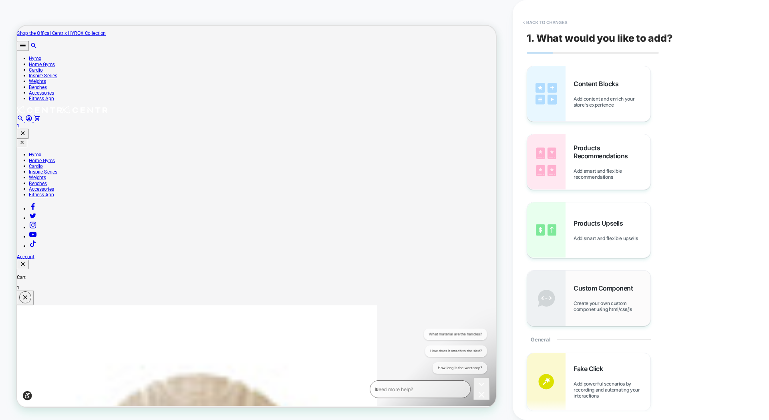
click at [611, 303] on span "Create your own custom componet using html/css/js" at bounding box center [611, 306] width 77 height 12
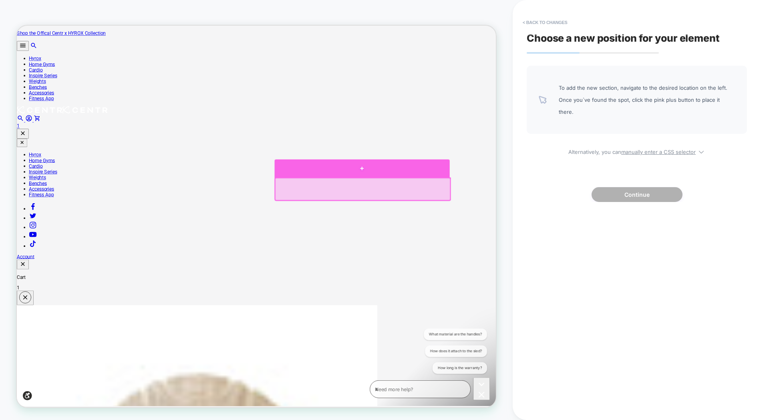
click at [467, 215] on div at bounding box center [476, 216] width 233 height 24
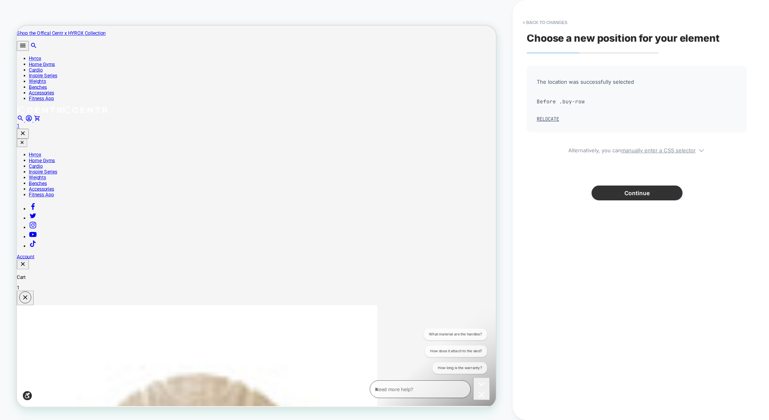
click at [647, 191] on button "Continue" at bounding box center [636, 192] width 91 height 15
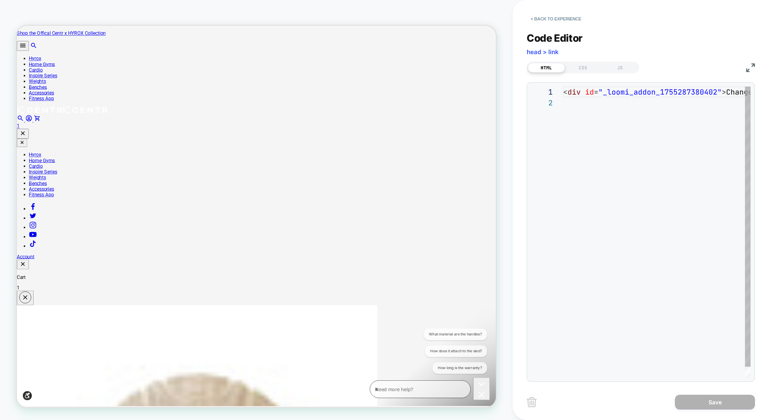
scroll to position [11, 0]
click at [603, 92] on div "< div id = "_loomi_addon_1755287380402" > Change Me! </ div >" at bounding box center [689, 236] width 252 height 301
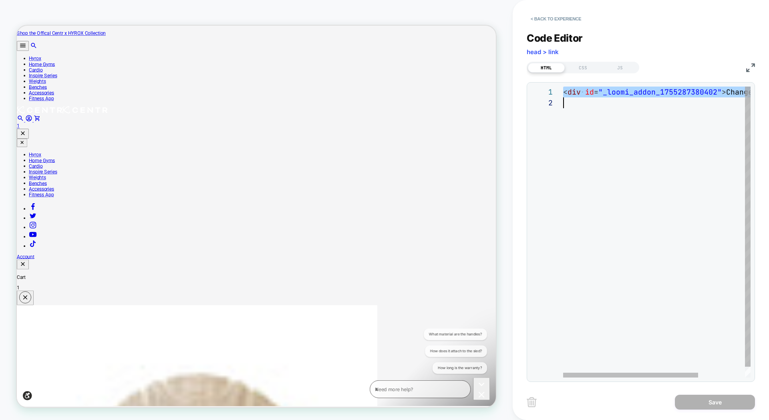
type textarea "**********"
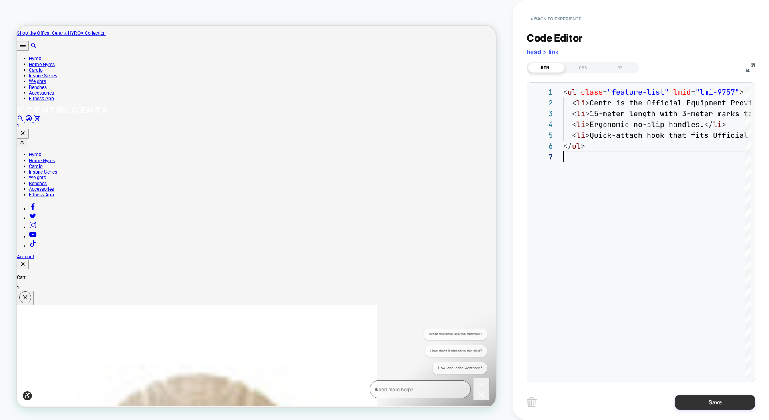
click at [709, 398] on button "Save" at bounding box center [715, 401] width 80 height 15
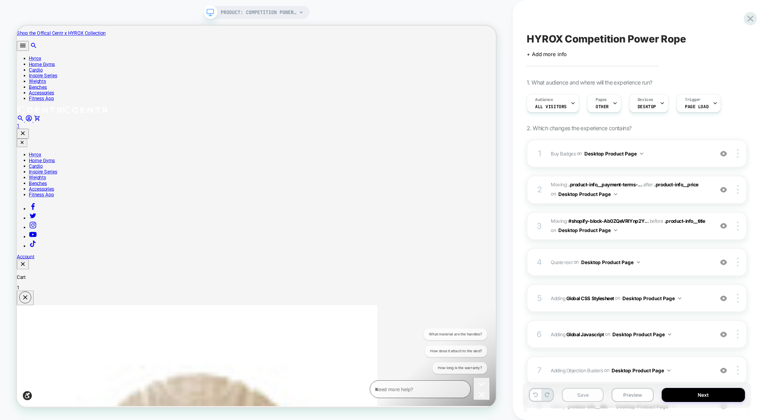
click at [589, 398] on button "Save" at bounding box center [583, 395] width 42 height 14
click at [633, 398] on button "Preview" at bounding box center [632, 395] width 42 height 14
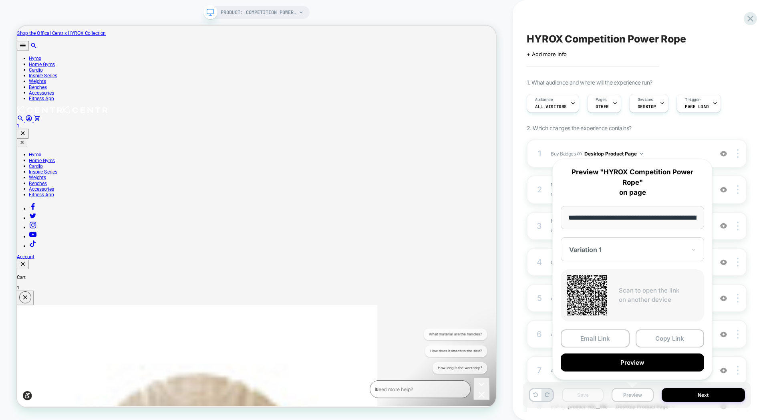
scroll to position [0, 161]
click at [646, 364] on button "Preview" at bounding box center [632, 363] width 143 height 18
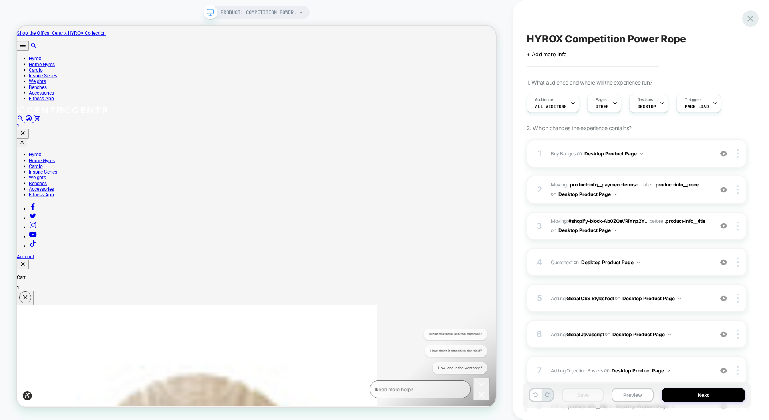
click at [754, 20] on icon at bounding box center [750, 18] width 11 height 11
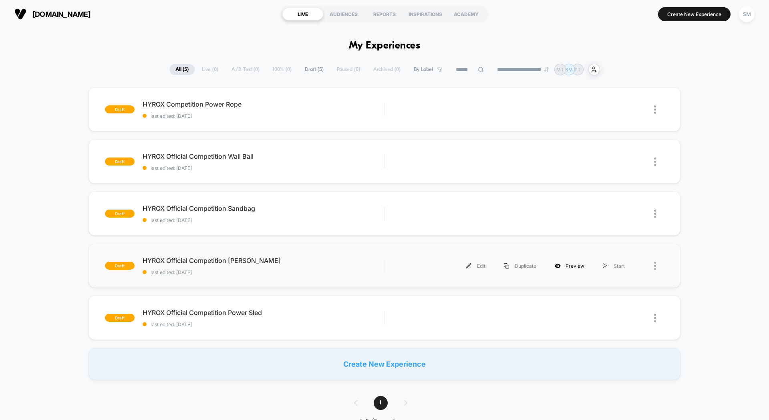
click at [568, 264] on div "Preview" at bounding box center [569, 266] width 48 height 18
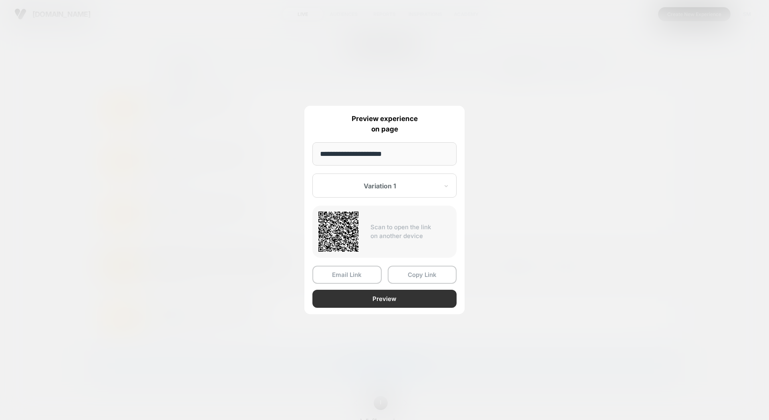
click at [428, 297] on button "Preview" at bounding box center [384, 298] width 144 height 18
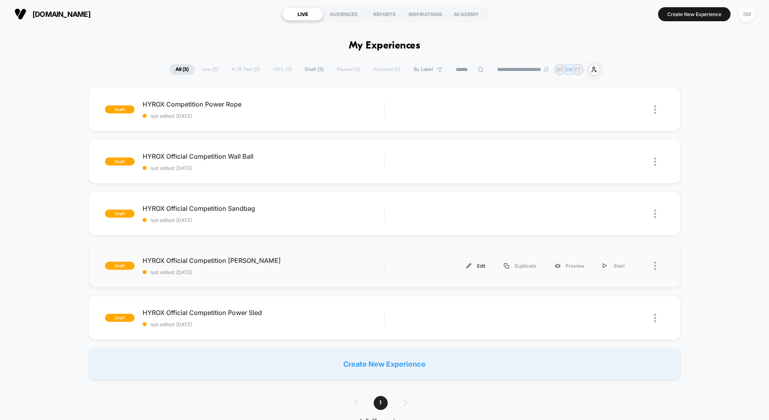
click at [483, 267] on div "Edit" at bounding box center [476, 266] width 38 height 18
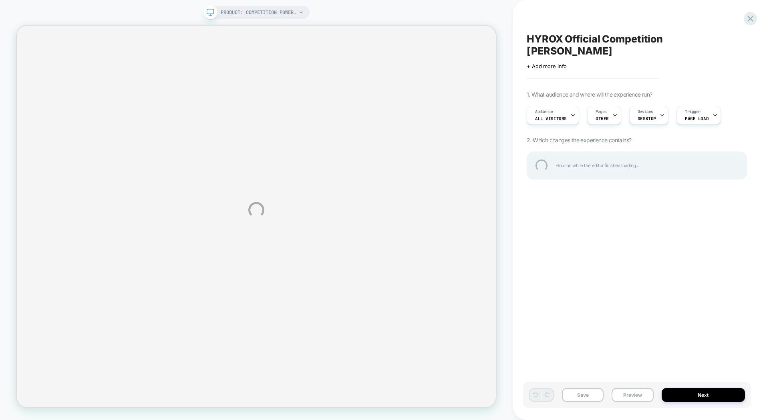
click at [610, 102] on div "PRODUCT: Competition Power Sled [centr x hyrox] PRODUCT: Competition Power Sled…" at bounding box center [384, 210] width 769 height 420
click at [611, 102] on div "PRODUCT: Competition Power Sled [centr x hyrox] PRODUCT: Competition Power Sled…" at bounding box center [384, 210] width 769 height 420
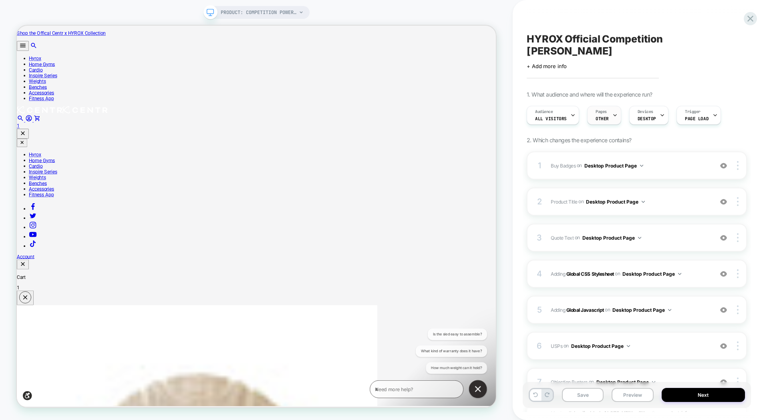
click at [612, 113] on icon at bounding box center [614, 115] width 5 height 5
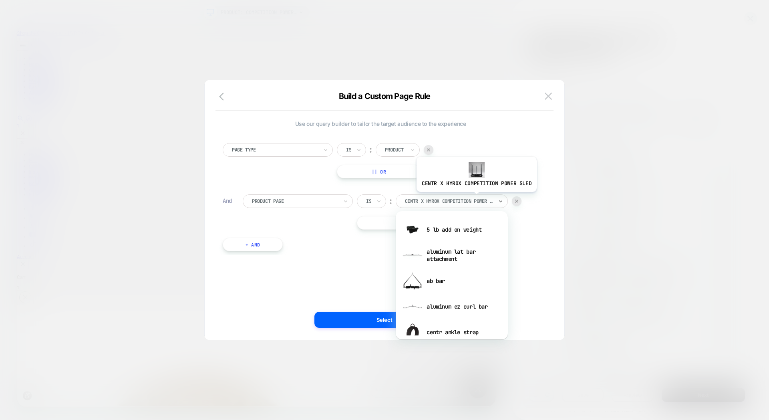
click at [475, 197] on div at bounding box center [449, 200] width 88 height 7
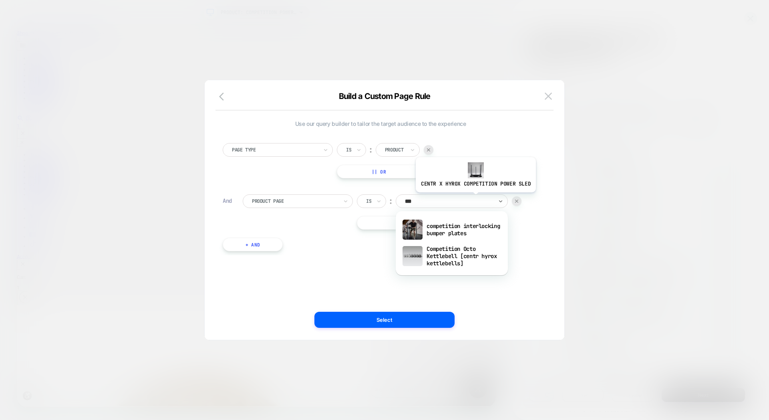
type input "****"
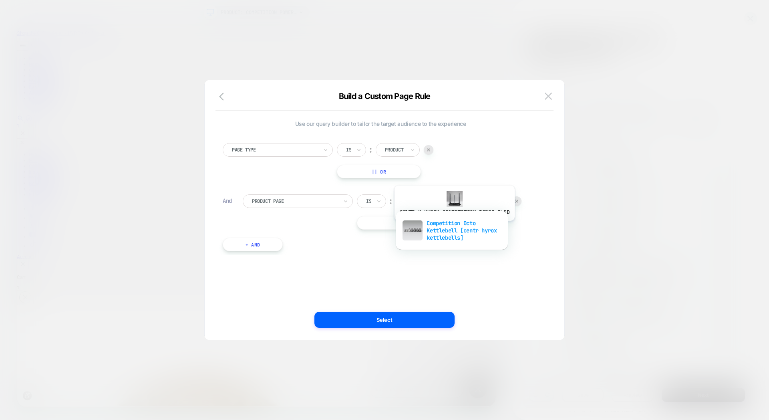
click at [453, 227] on div "Competition Octo Kettlebell [centr hyrox kettlebells]" at bounding box center [452, 230] width 104 height 27
click at [428, 316] on button "Select" at bounding box center [384, 320] width 140 height 16
